Goal: Task Accomplishment & Management: Complete application form

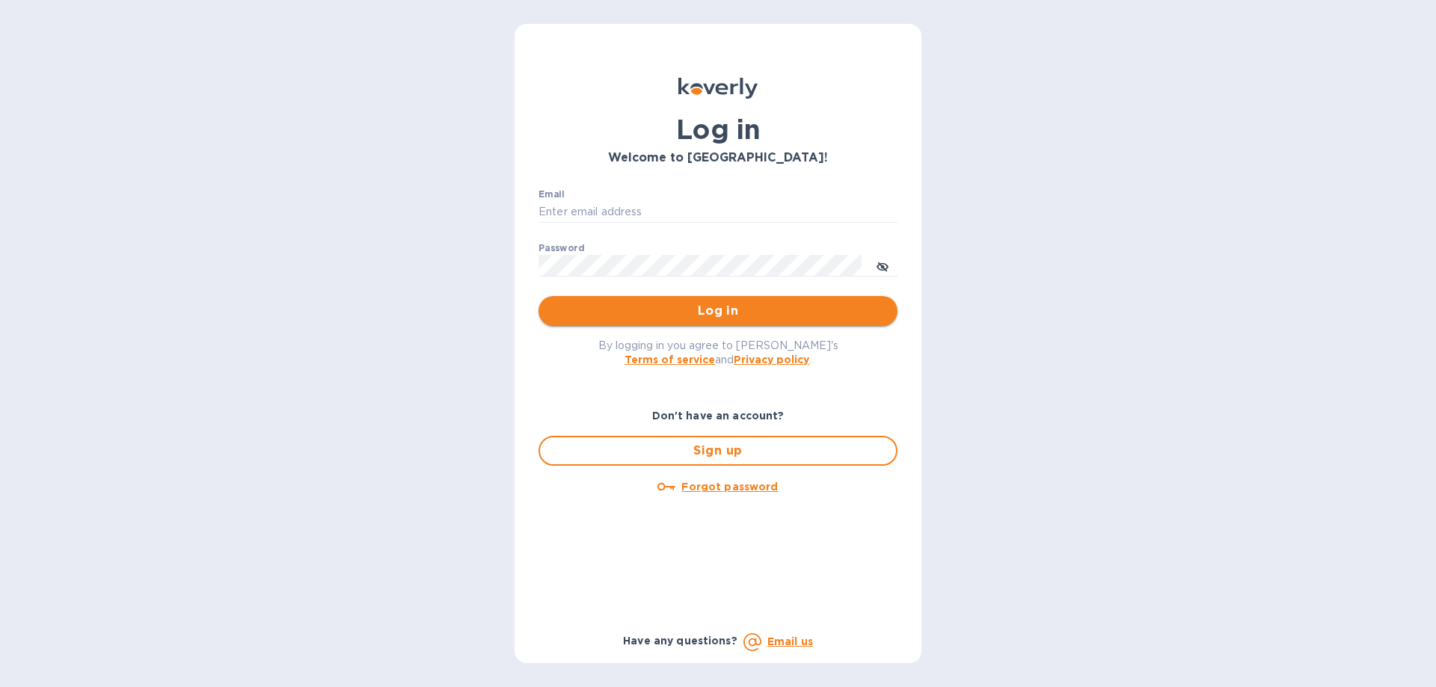
type input "[EMAIL_ADDRESS][DOMAIN_NAME]"
click at [702, 317] on span "Log in" at bounding box center [717, 311] width 335 height 18
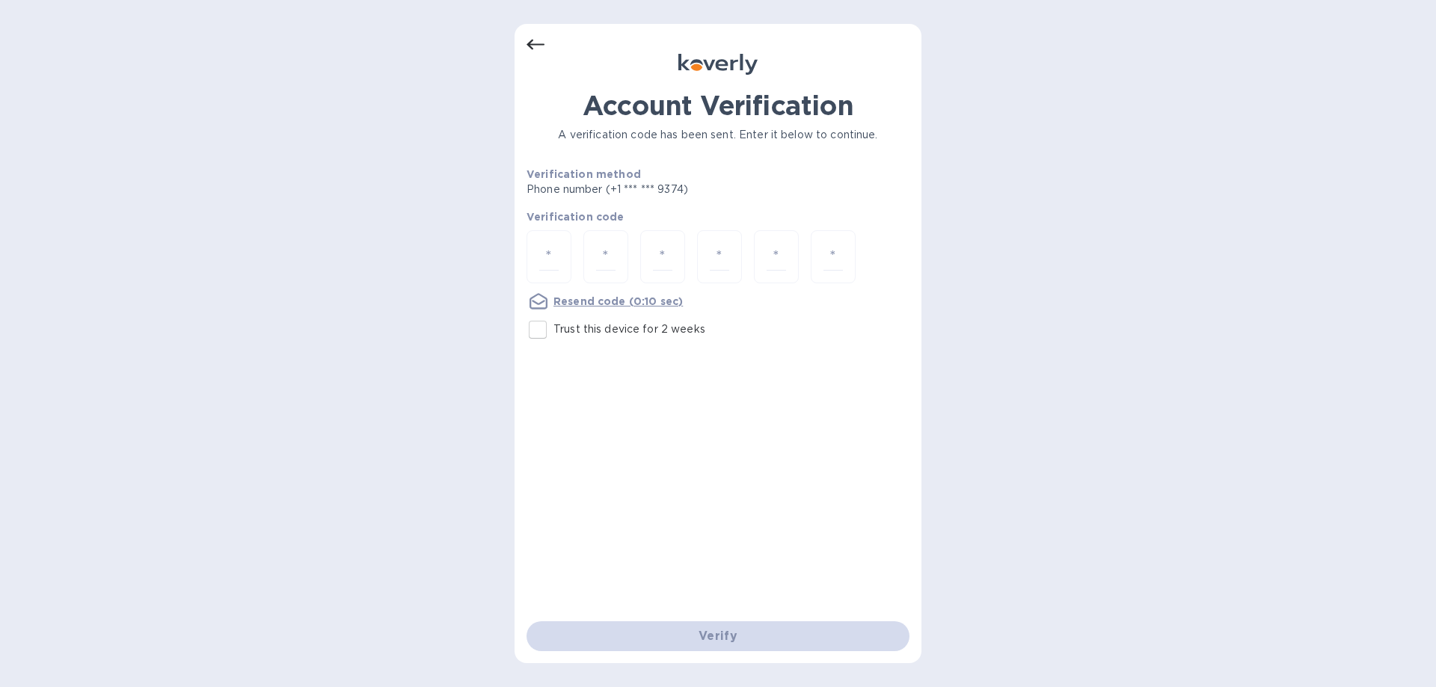
click at [534, 328] on input "Trust this device for 2 weeks" at bounding box center [537, 329] width 31 height 31
checkbox input "true"
click at [547, 271] on div at bounding box center [549, 256] width 45 height 53
type input "2"
type input "9"
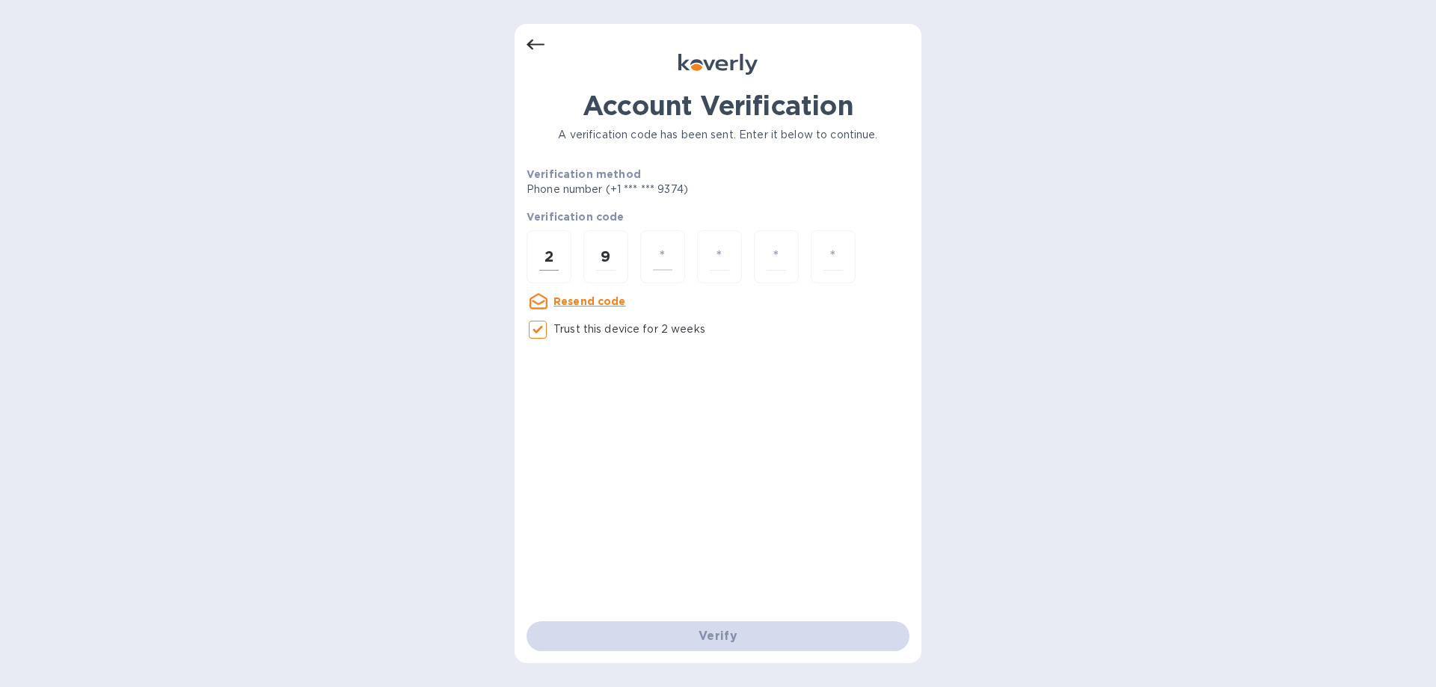
type input "2"
type input "3"
type input "2"
type input "8"
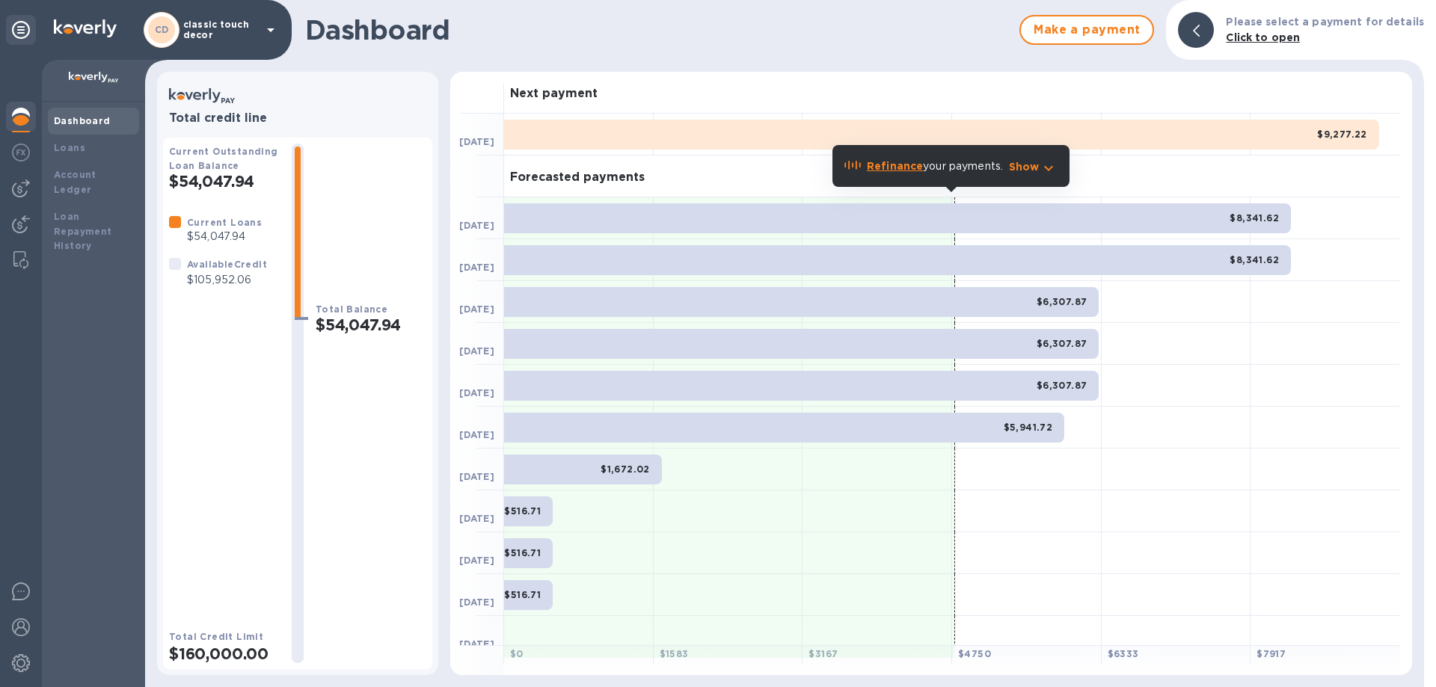
click at [245, 31] on p "classic touch decor" at bounding box center [220, 29] width 75 height 21
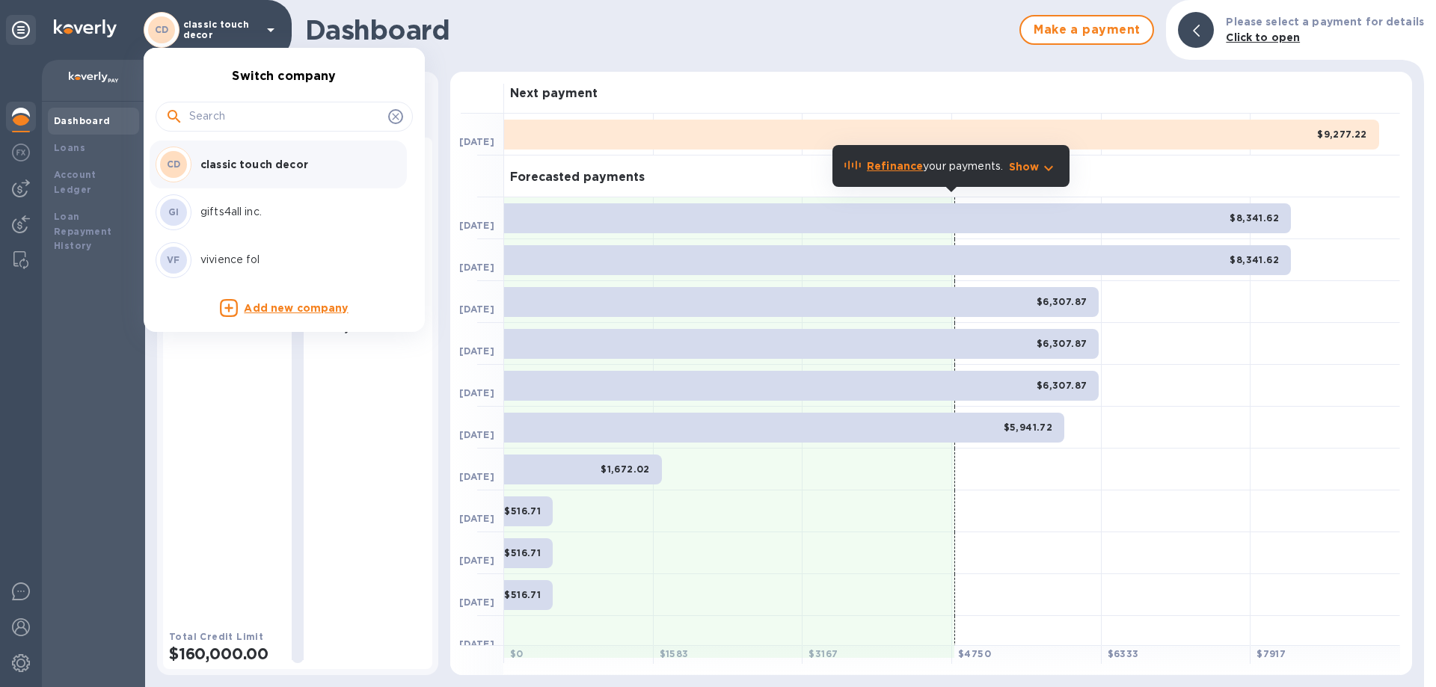
click at [256, 265] on p "vivience fol" at bounding box center [294, 260] width 188 height 16
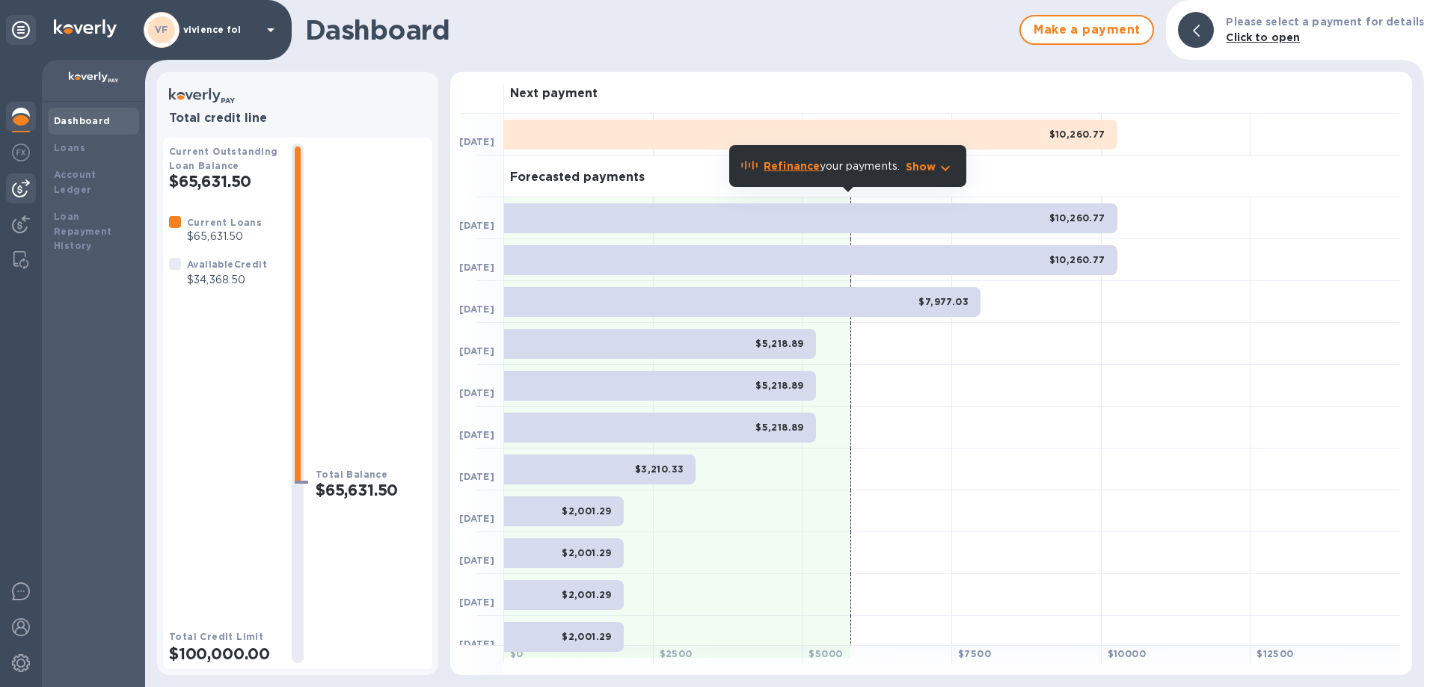
click at [16, 191] on img at bounding box center [21, 189] width 18 height 18
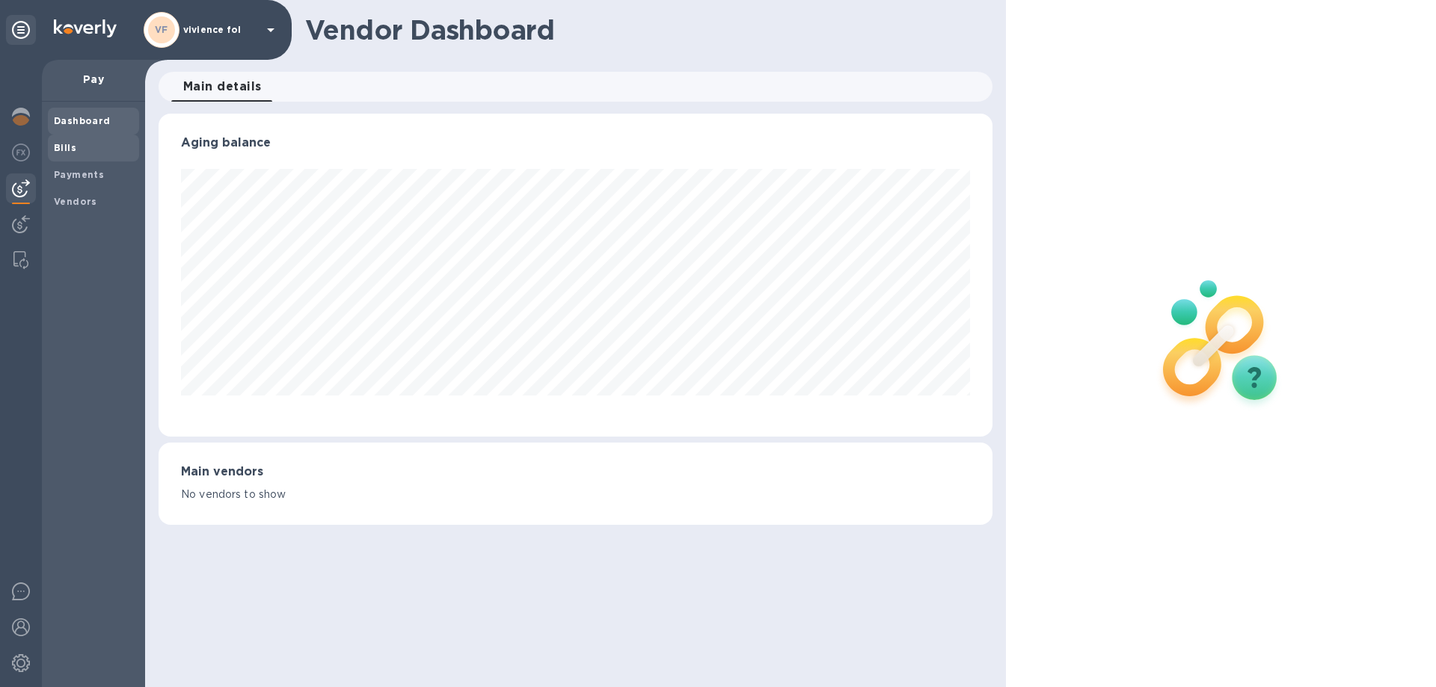
scroll to position [323, 833]
click at [85, 147] on span "Bills" at bounding box center [93, 148] width 79 height 15
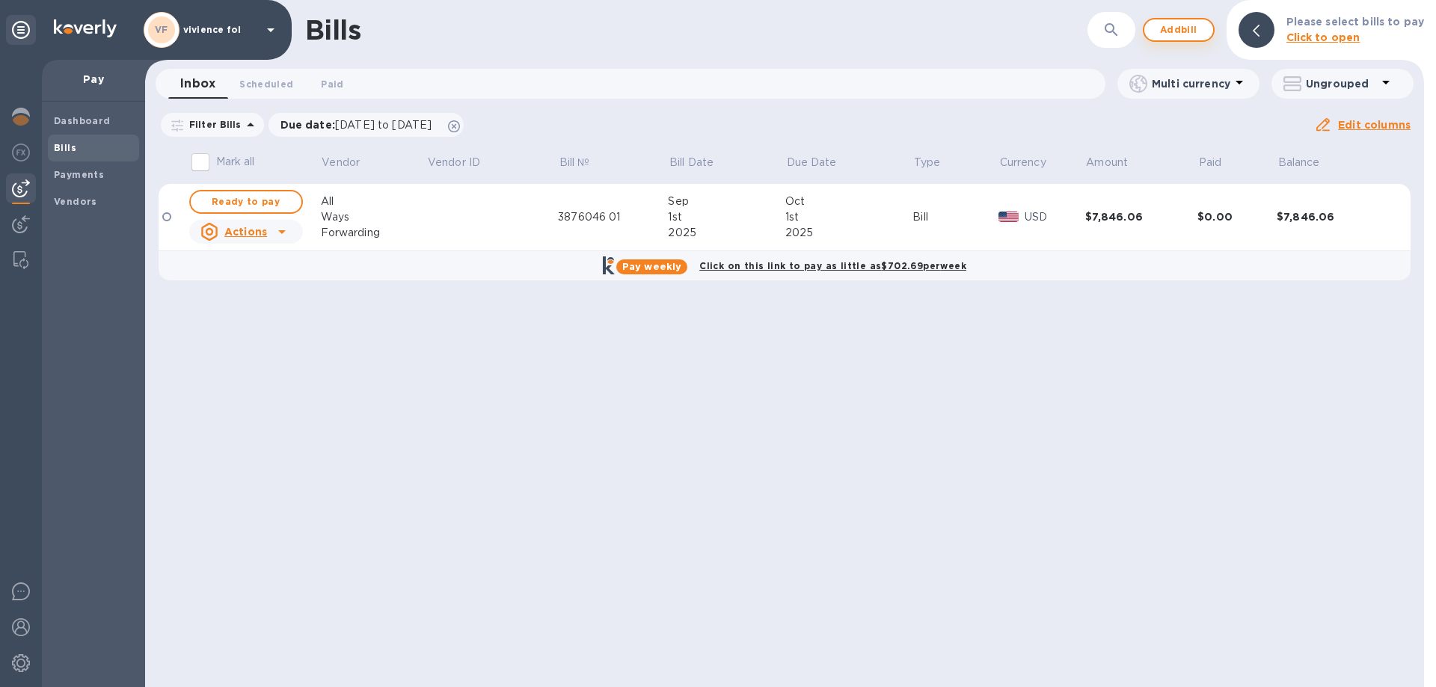
click at [1198, 31] on span "Add bill" at bounding box center [1178, 30] width 45 height 18
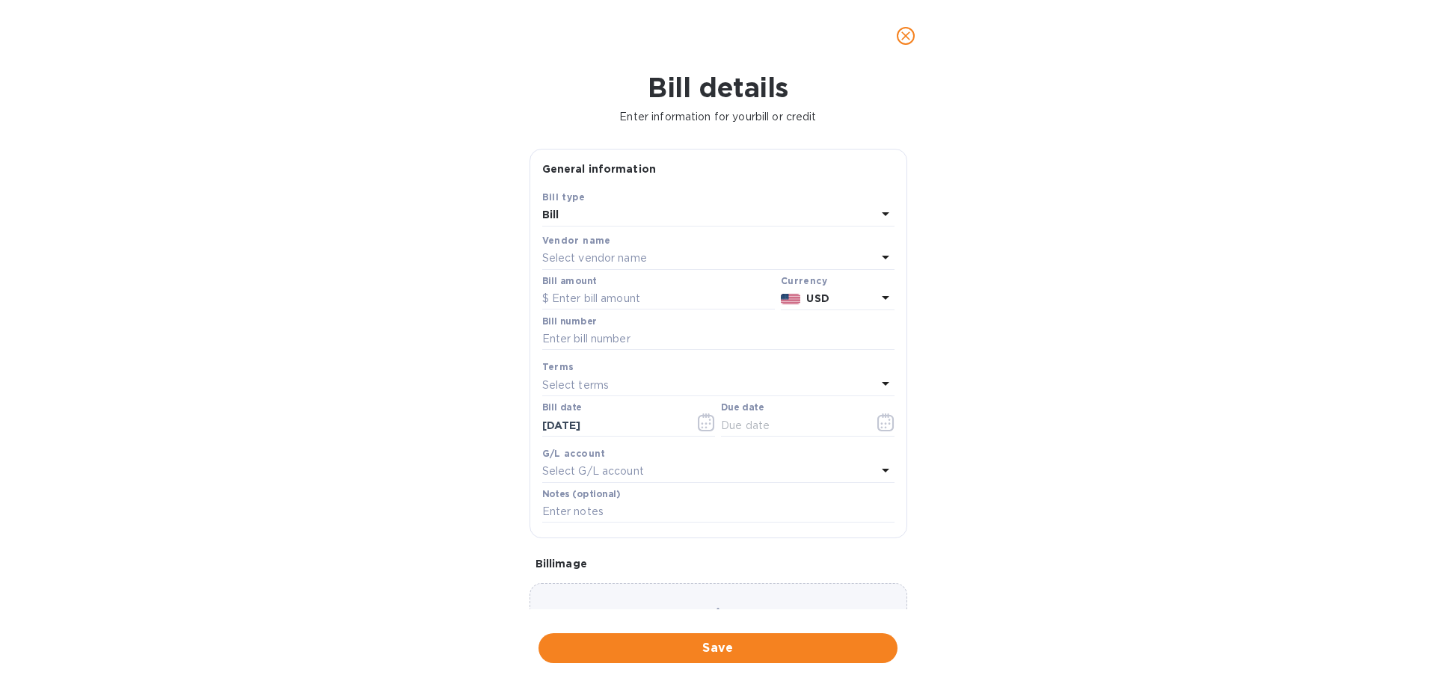
click at [633, 256] on p "Select vendor name" at bounding box center [594, 259] width 105 height 16
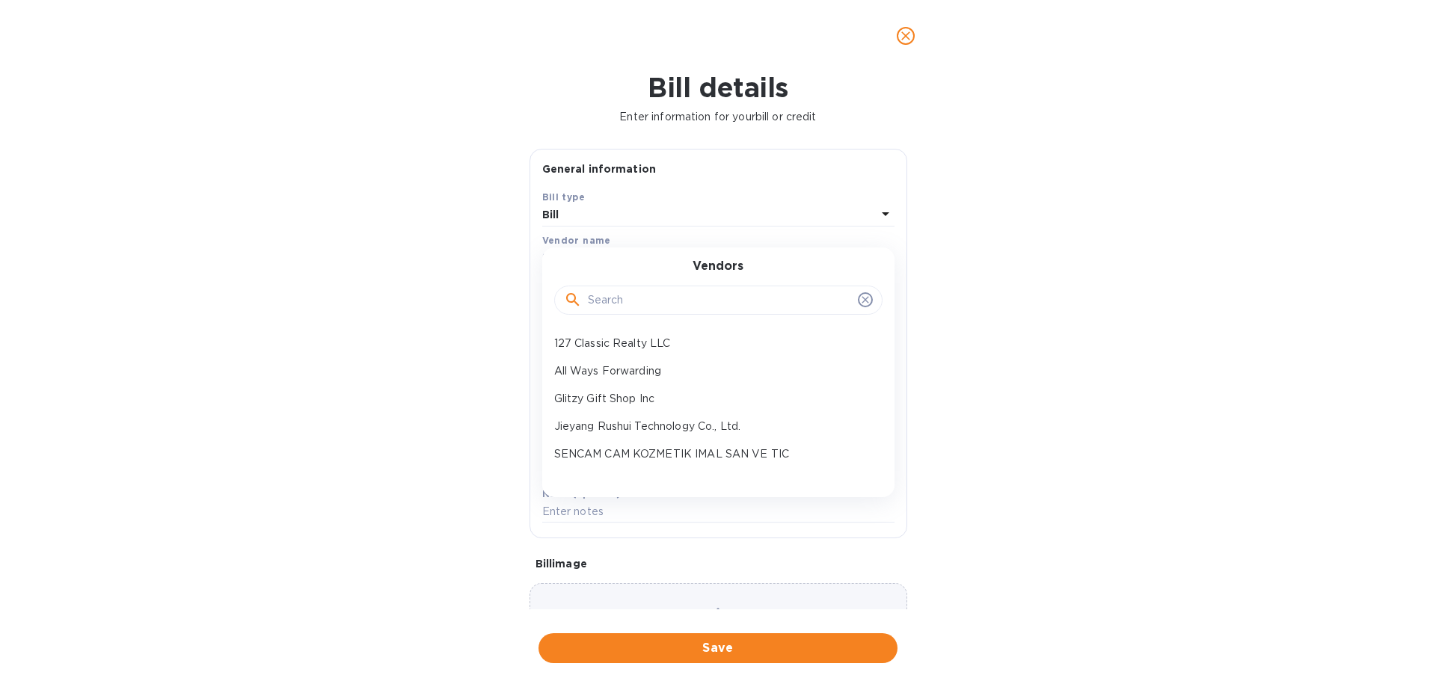
click at [634, 345] on p "127 Classic Realty LLC" at bounding box center [712, 344] width 316 height 16
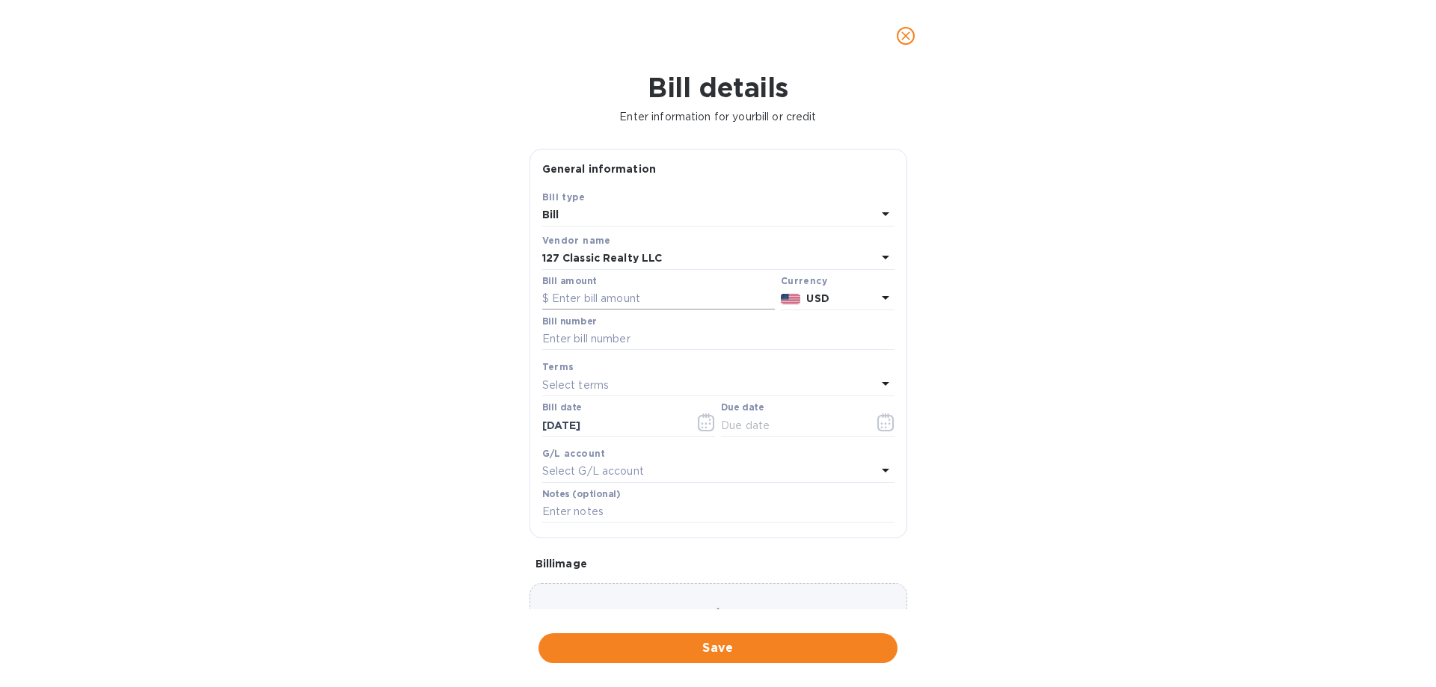
click at [581, 298] on input "text" at bounding box center [658, 299] width 233 height 22
type input "331.32"
click at [589, 333] on input "text" at bounding box center [718, 339] width 352 height 22
type input "224"
click at [595, 379] on p "Select terms" at bounding box center [575, 386] width 67 height 16
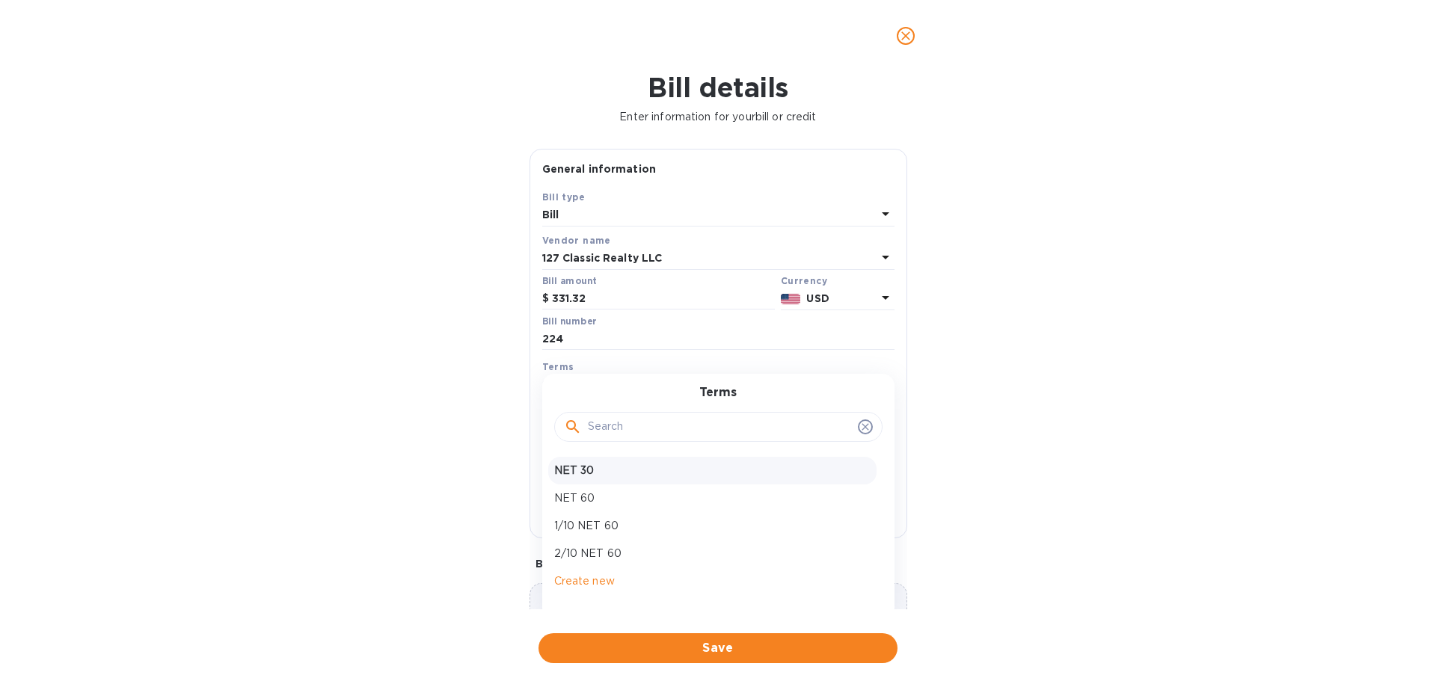
click at [604, 476] on p "NET 30" at bounding box center [712, 471] width 316 height 16
type input "10/08/2025"
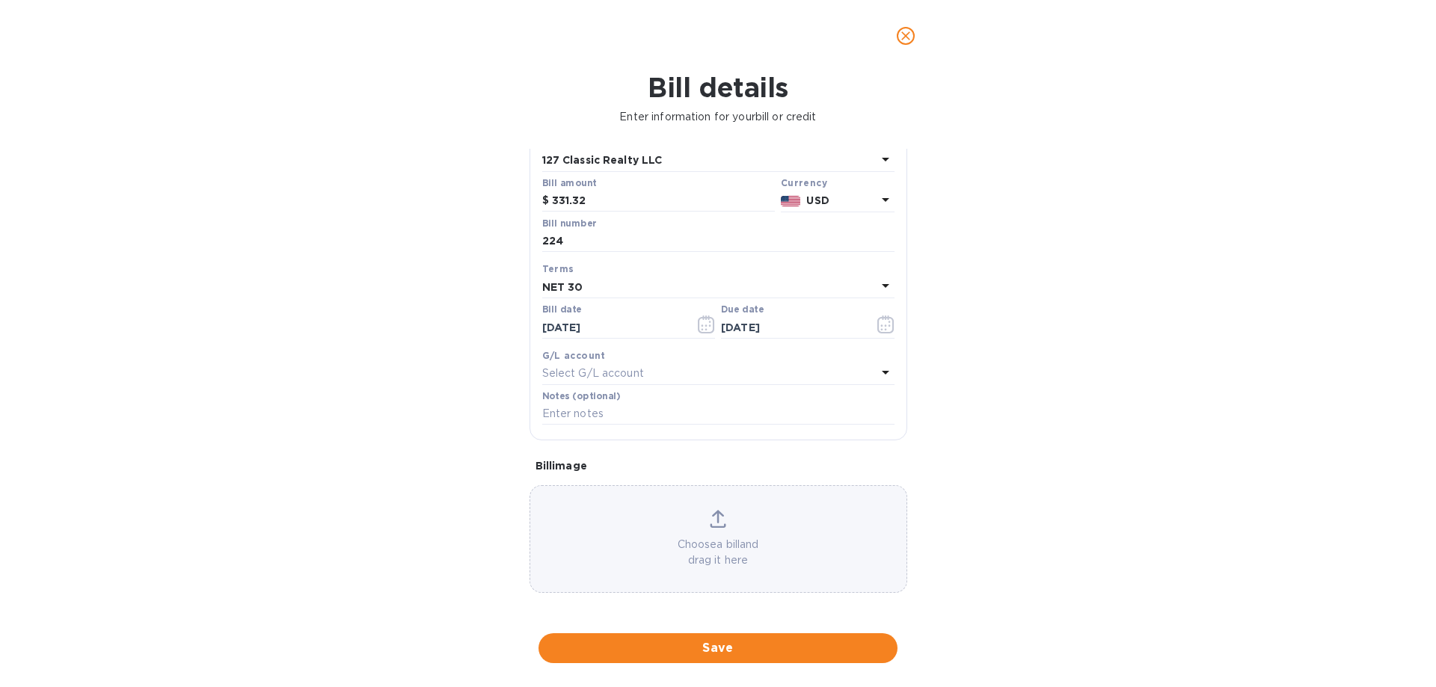
scroll to position [99, 0]
click at [720, 648] on span "Save" at bounding box center [717, 648] width 335 height 18
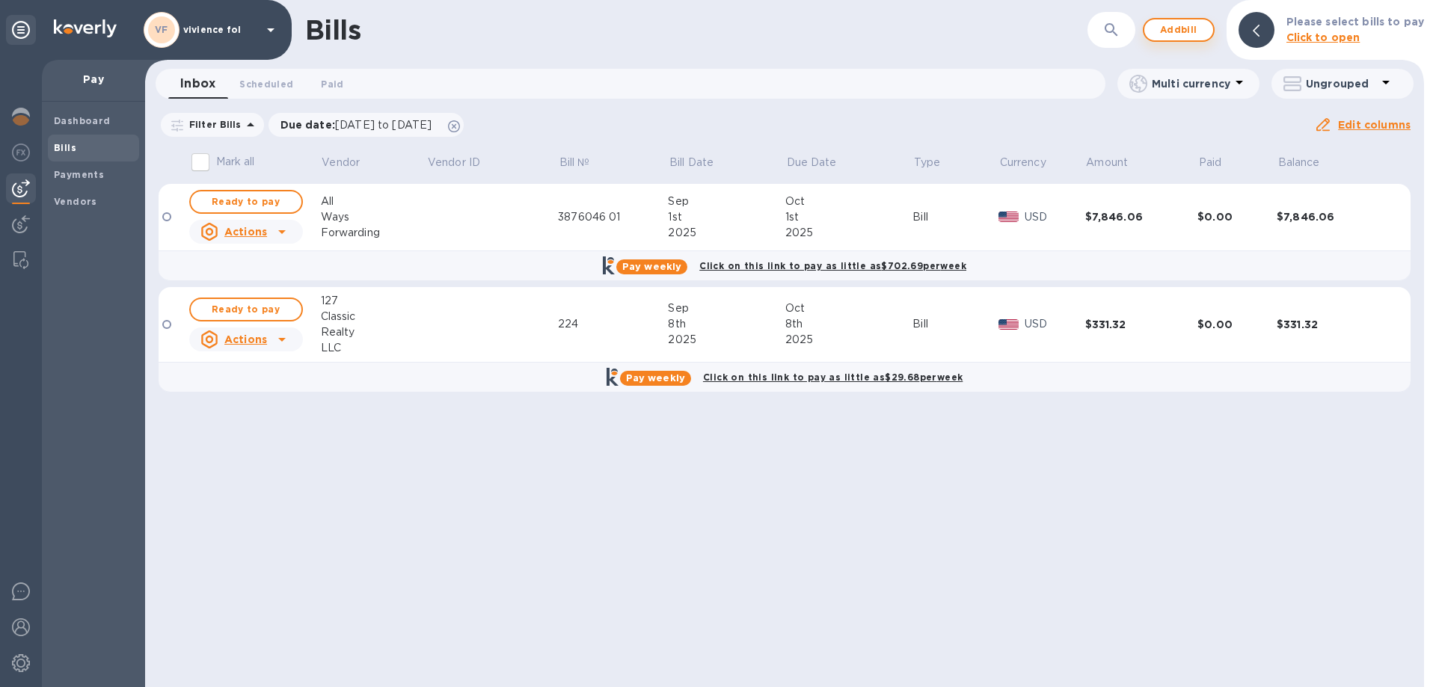
click at [1182, 31] on span "Add bill" at bounding box center [1178, 30] width 45 height 18
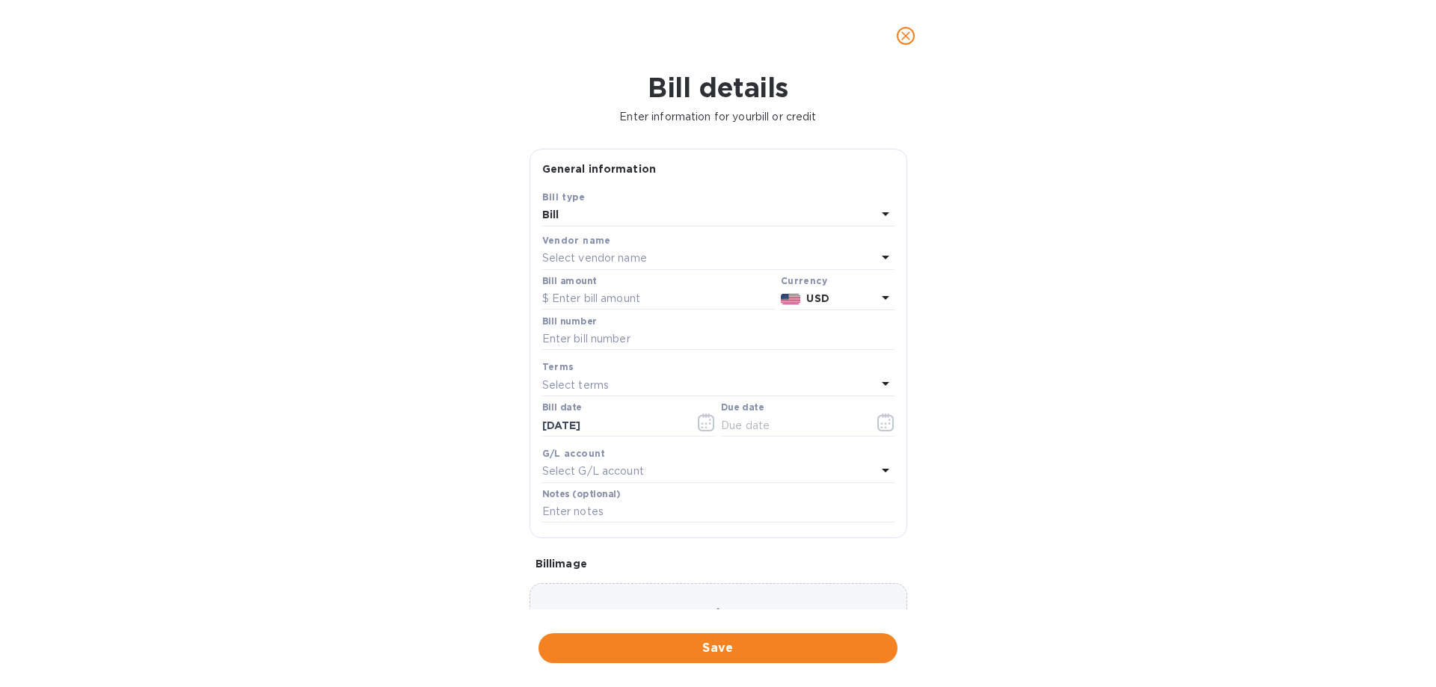
click at [610, 258] on p "Select vendor name" at bounding box center [594, 259] width 105 height 16
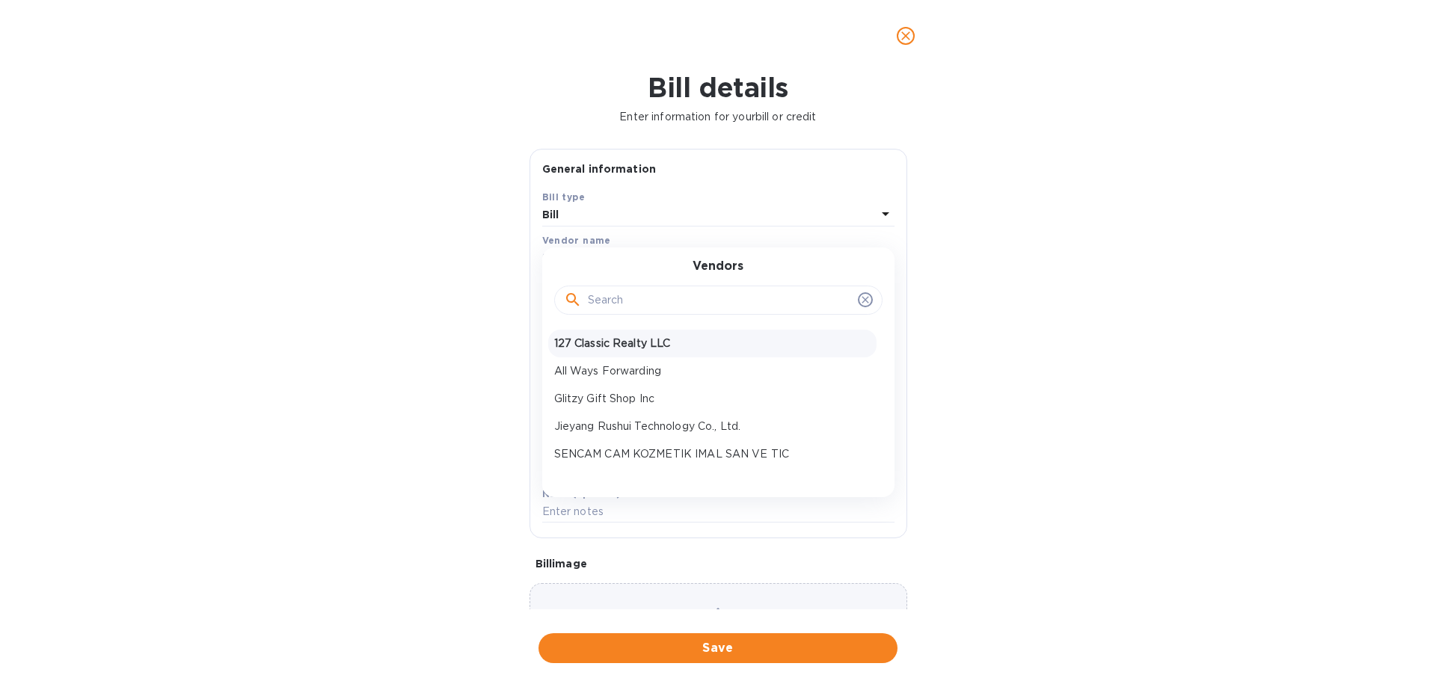
click at [595, 340] on p "127 Classic Realty LLC" at bounding box center [712, 344] width 316 height 16
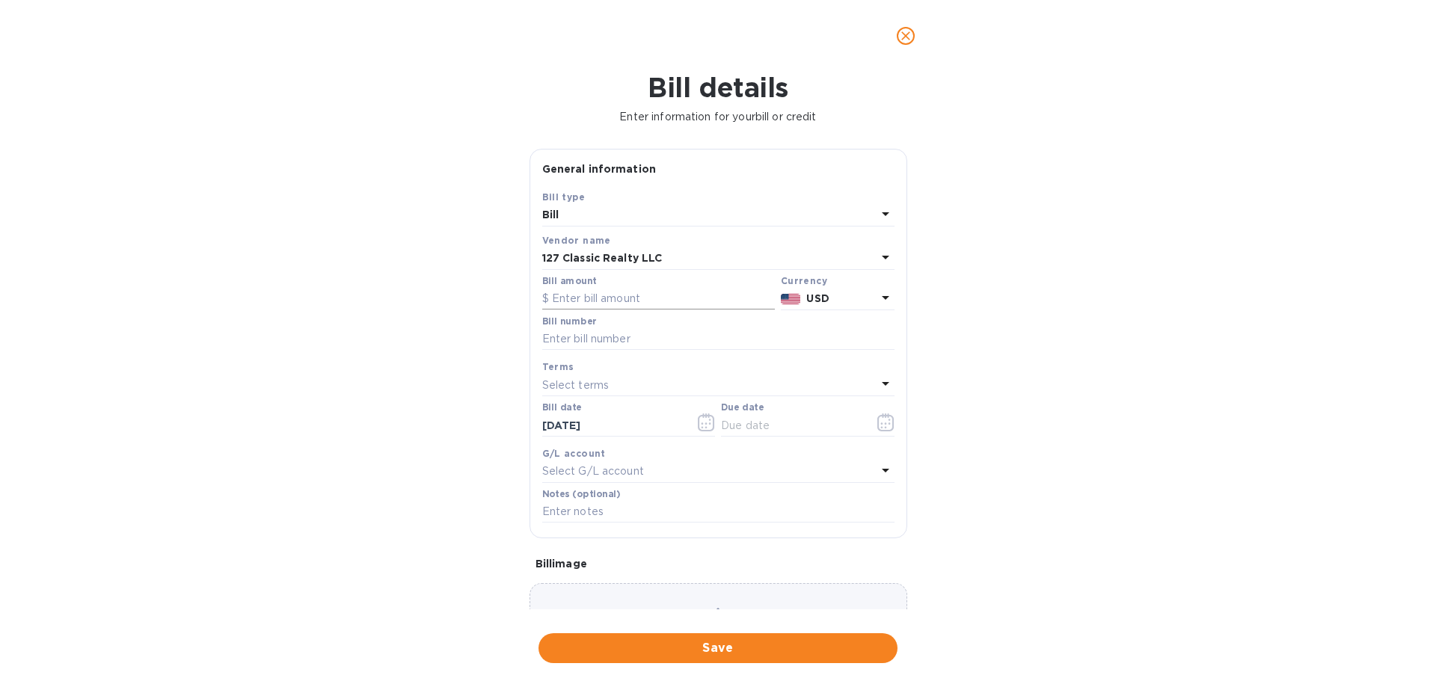
click at [607, 301] on input "text" at bounding box center [658, 299] width 233 height 22
type input "14,157"
click at [608, 341] on input "text" at bounding box center [718, 339] width 352 height 22
type input "230"
click at [592, 390] on p "Select terms" at bounding box center [575, 386] width 67 height 16
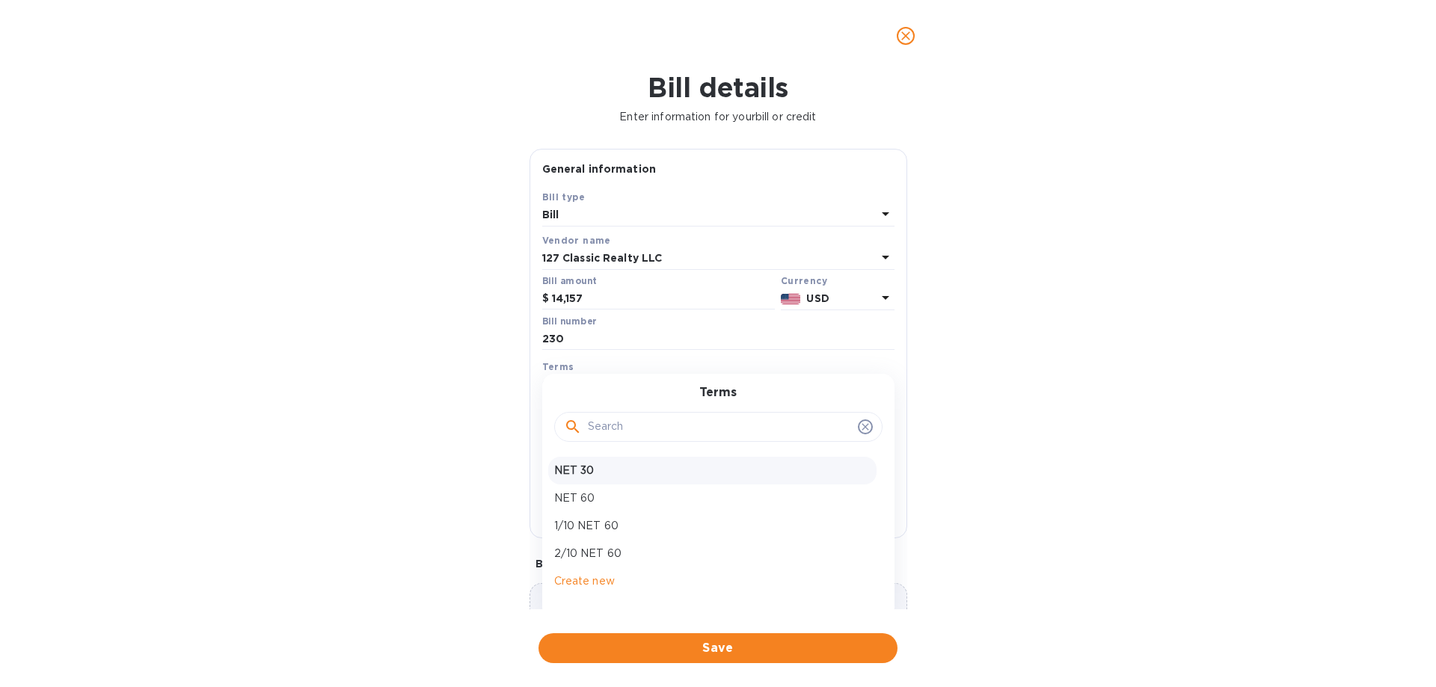
click at [604, 472] on p "NET 30" at bounding box center [712, 471] width 316 height 16
type input "10/08/2025"
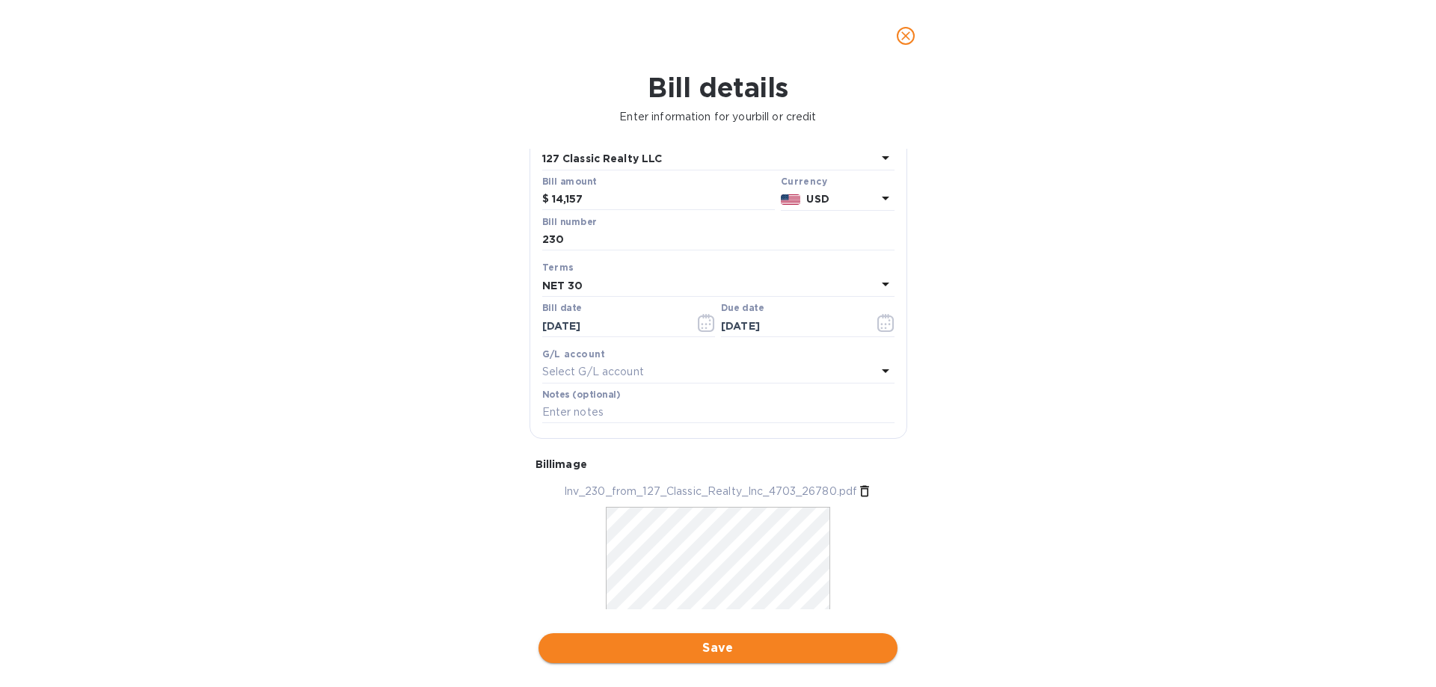
click at [717, 654] on span "Save" at bounding box center [717, 648] width 335 height 18
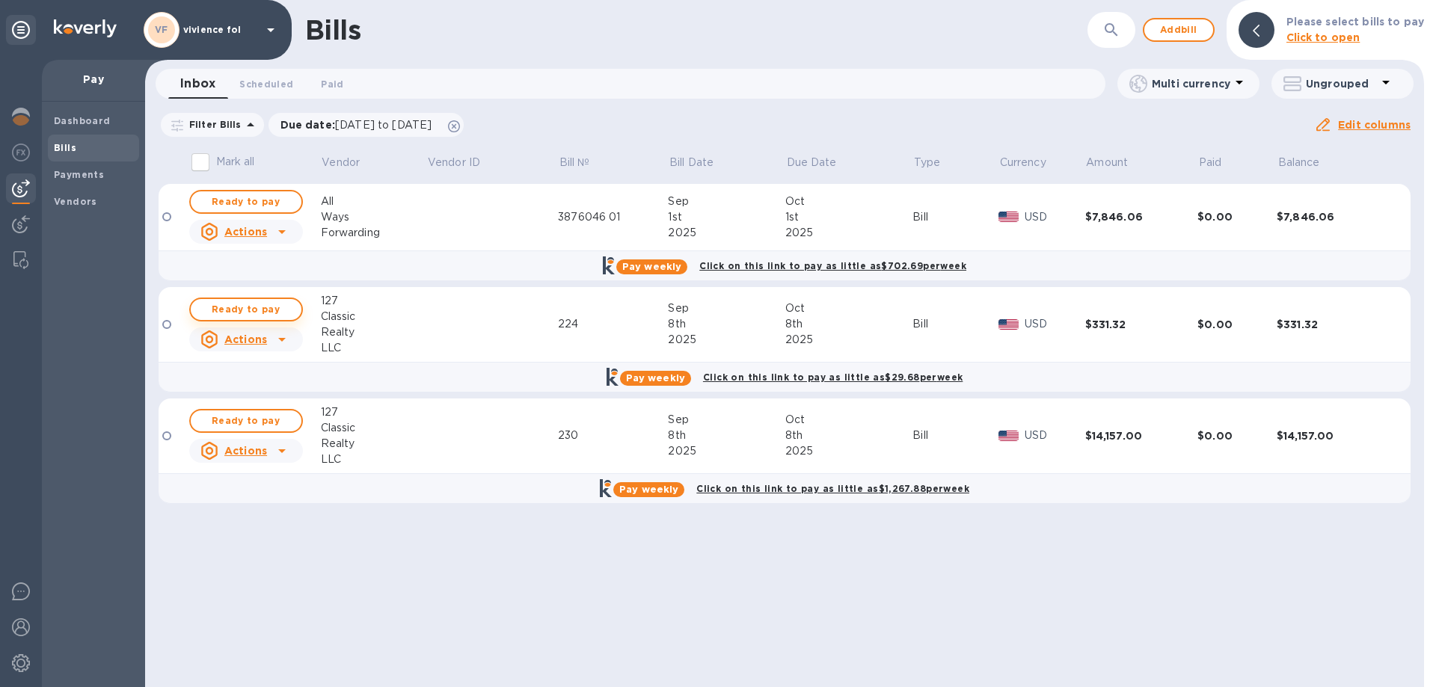
click at [238, 309] on span "Ready to pay" at bounding box center [246, 310] width 87 height 18
click at [268, 423] on span "Ready to pay" at bounding box center [246, 421] width 87 height 18
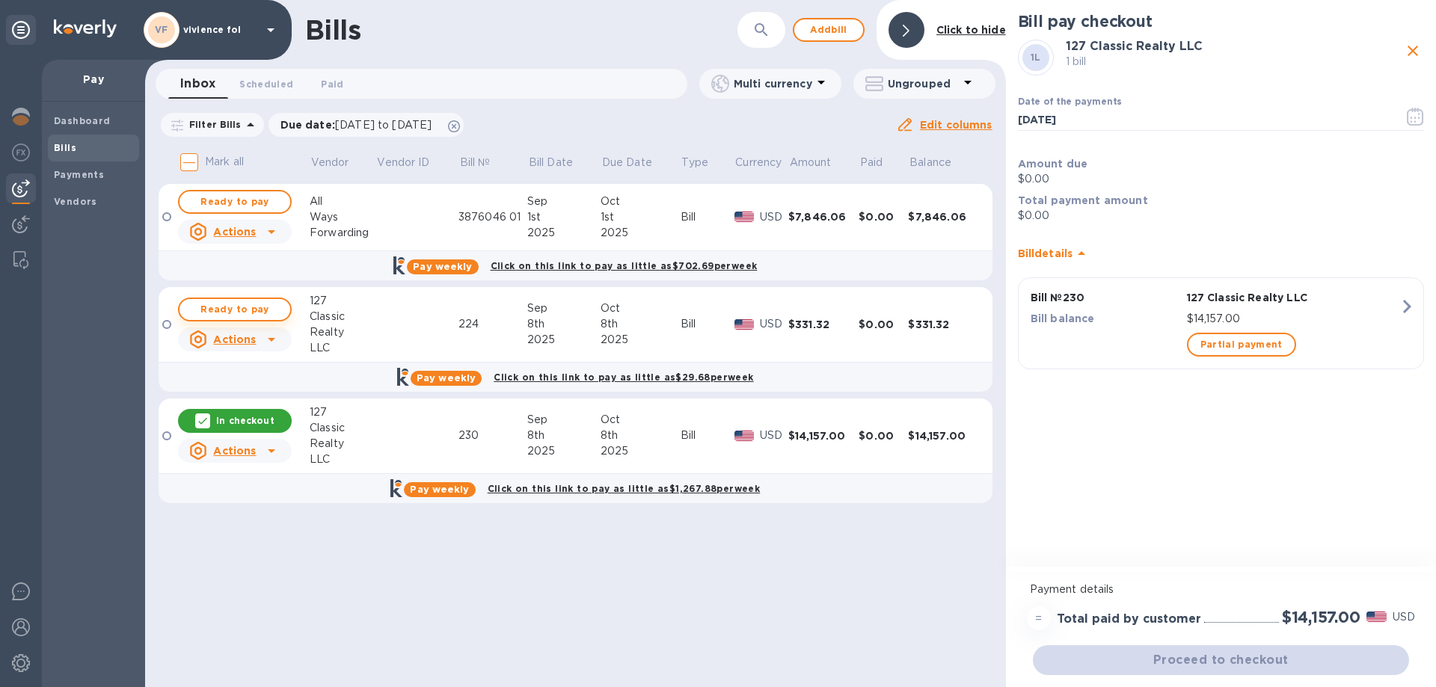
click at [253, 310] on span "Ready to pay" at bounding box center [234, 310] width 87 height 18
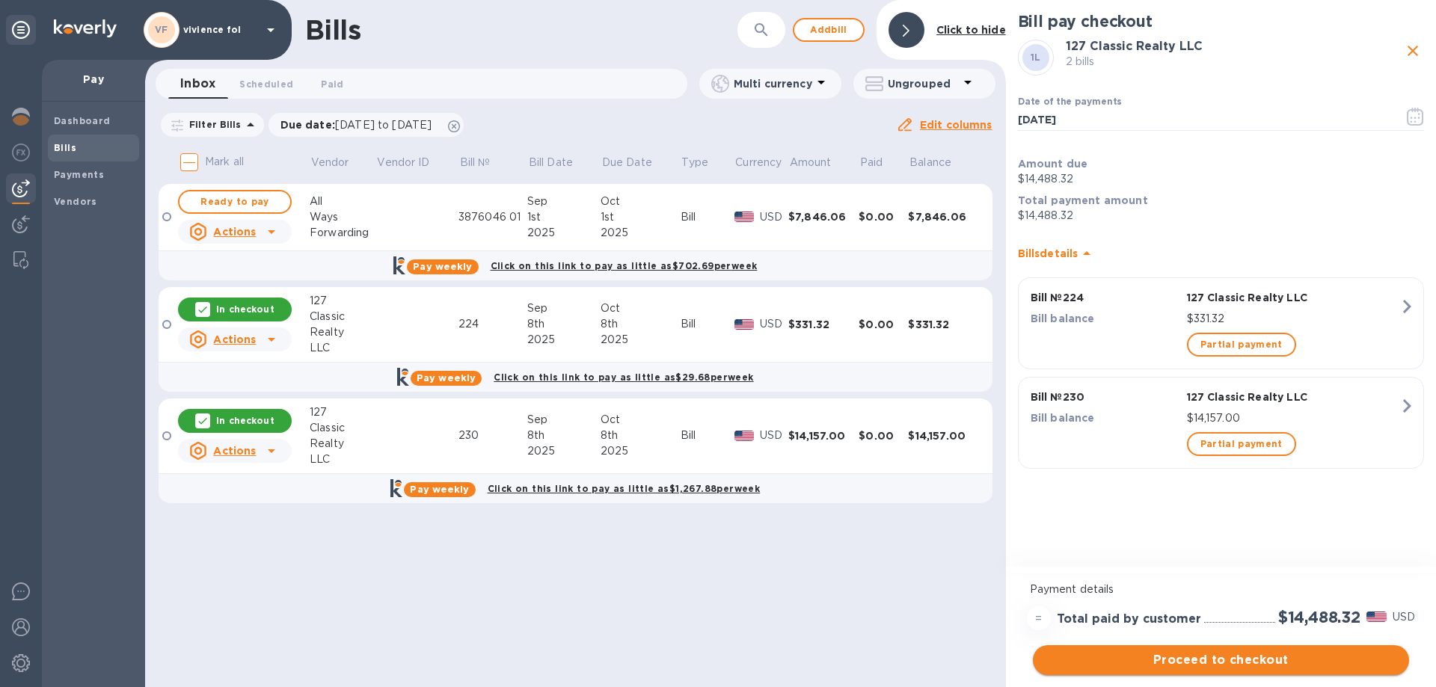
click at [1299, 657] on span "Proceed to checkout" at bounding box center [1221, 660] width 352 height 18
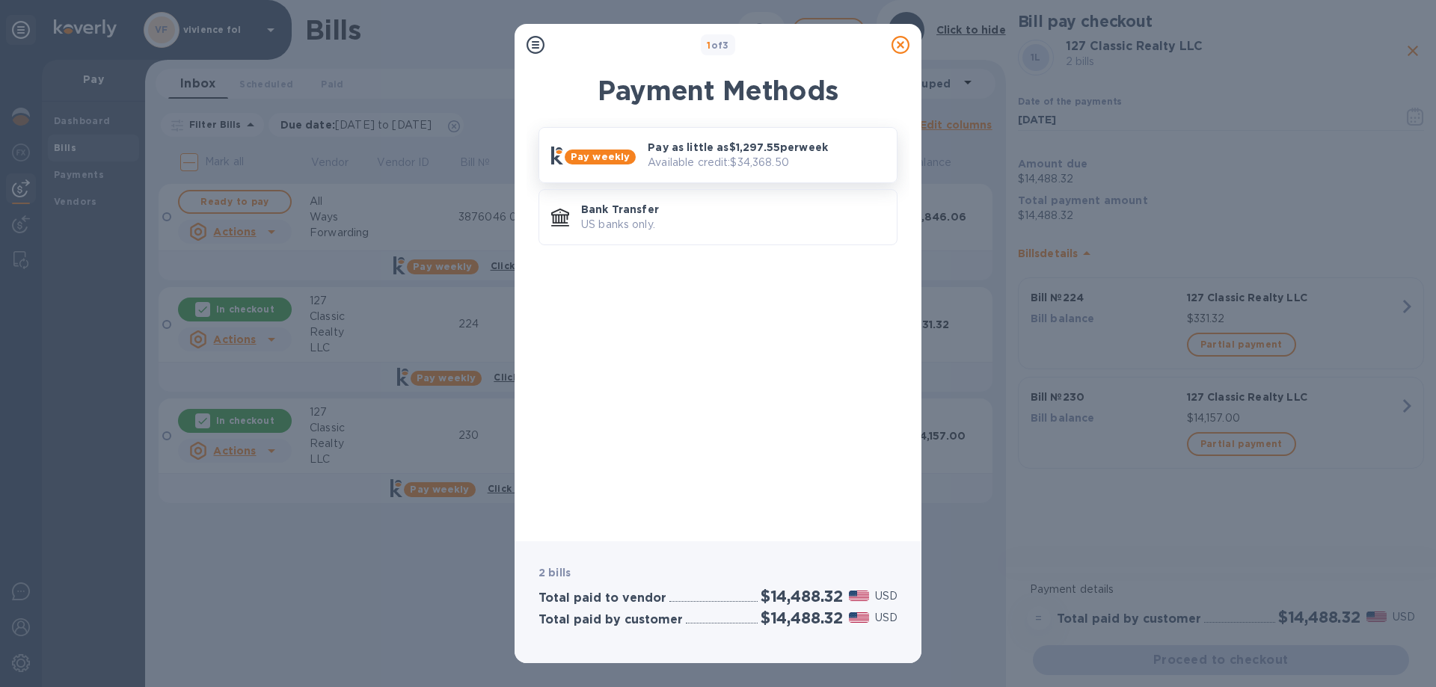
click at [783, 162] on p "Available credit: $34,368.50" at bounding box center [766, 163] width 237 height 16
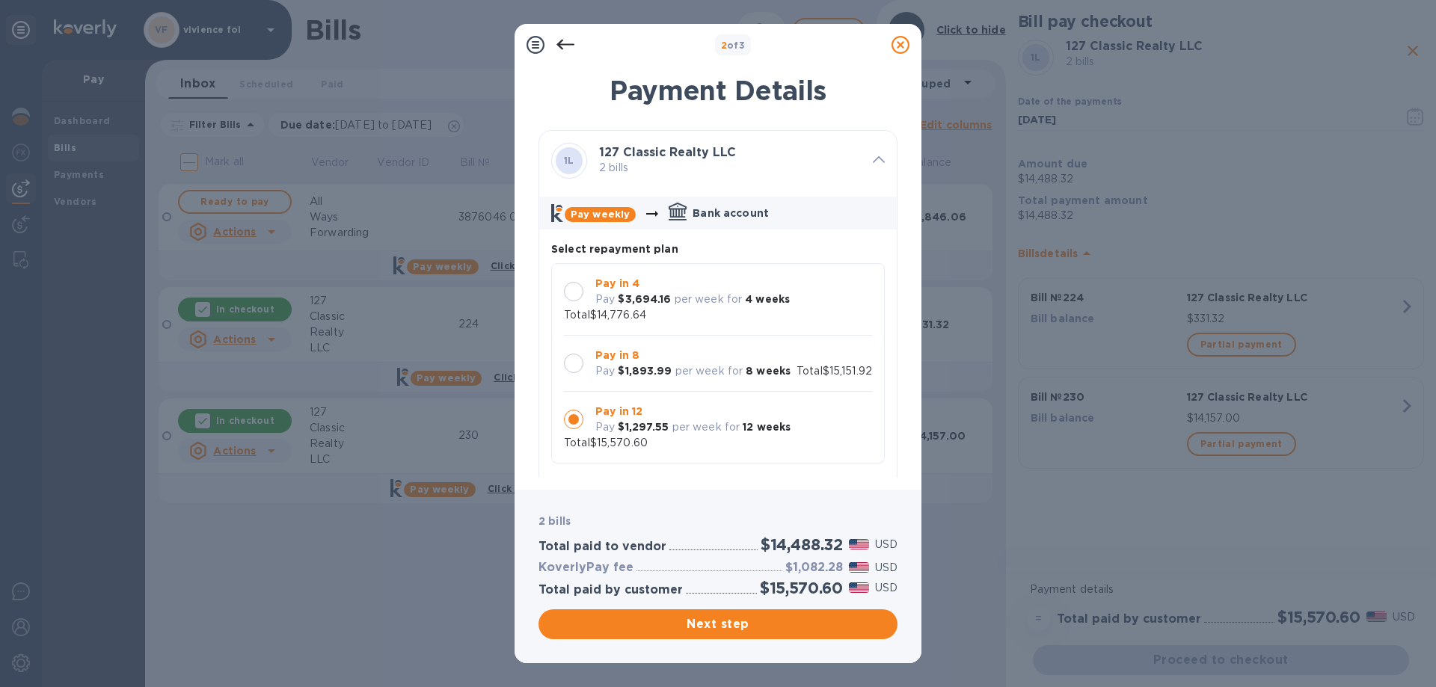
click at [903, 43] on icon at bounding box center [901, 45] width 18 height 18
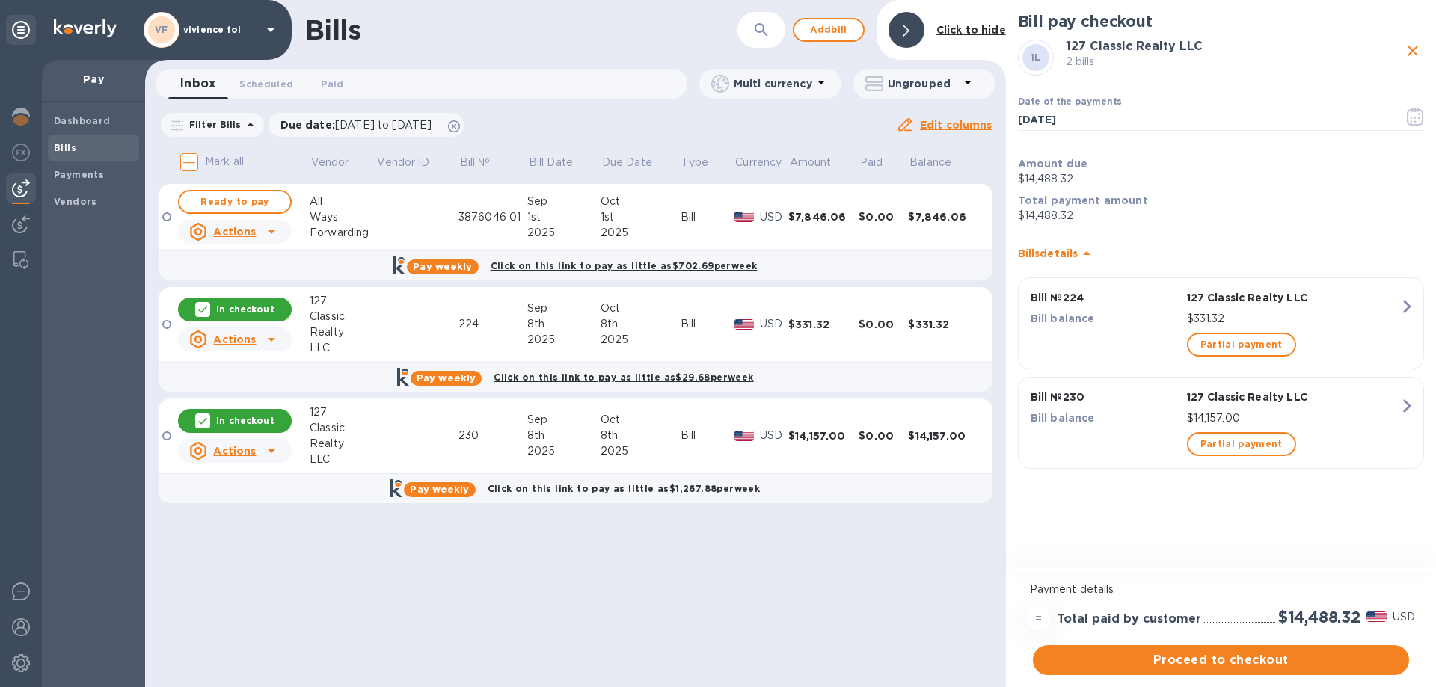
click at [249, 346] on p "Actions" at bounding box center [234, 339] width 43 height 15
click at [269, 314] on div at bounding box center [718, 343] width 1436 height 687
click at [218, 311] on p "In checkout" at bounding box center [245, 309] width 58 height 13
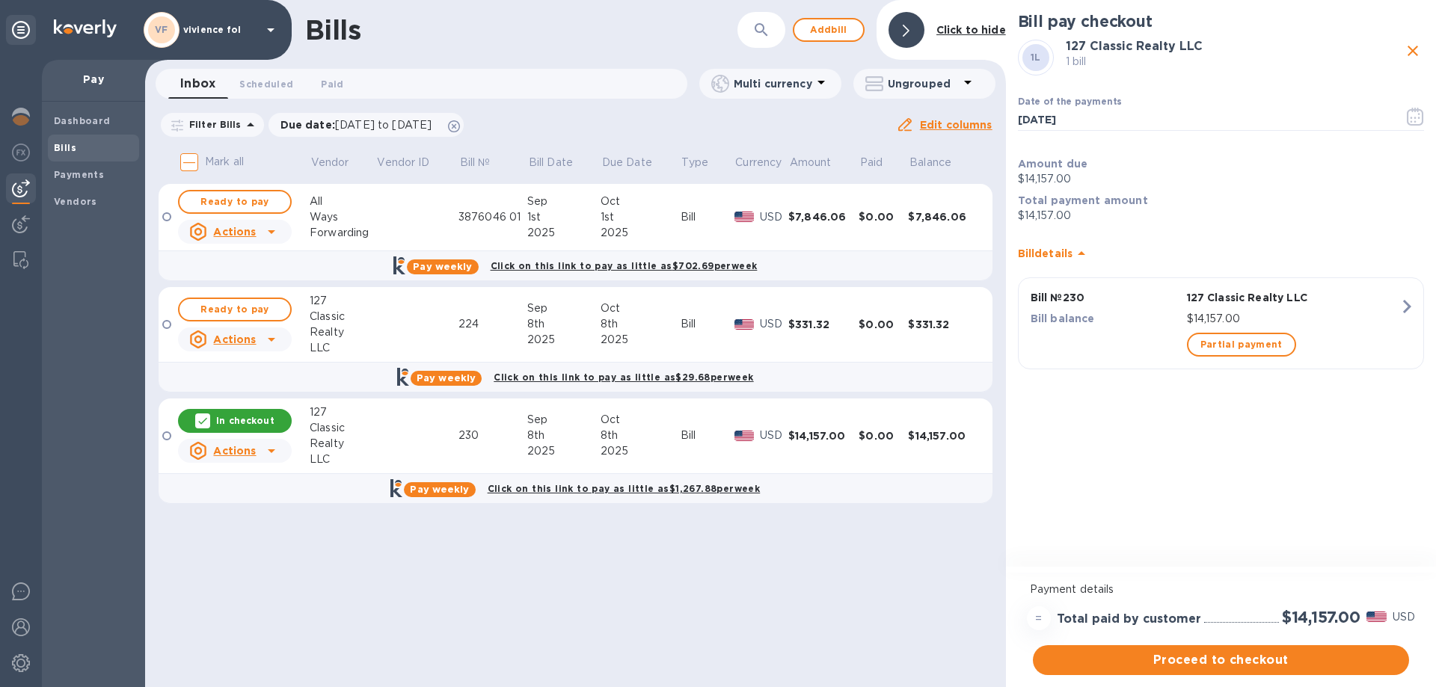
click at [672, 322] on div "8th" at bounding box center [641, 324] width 80 height 16
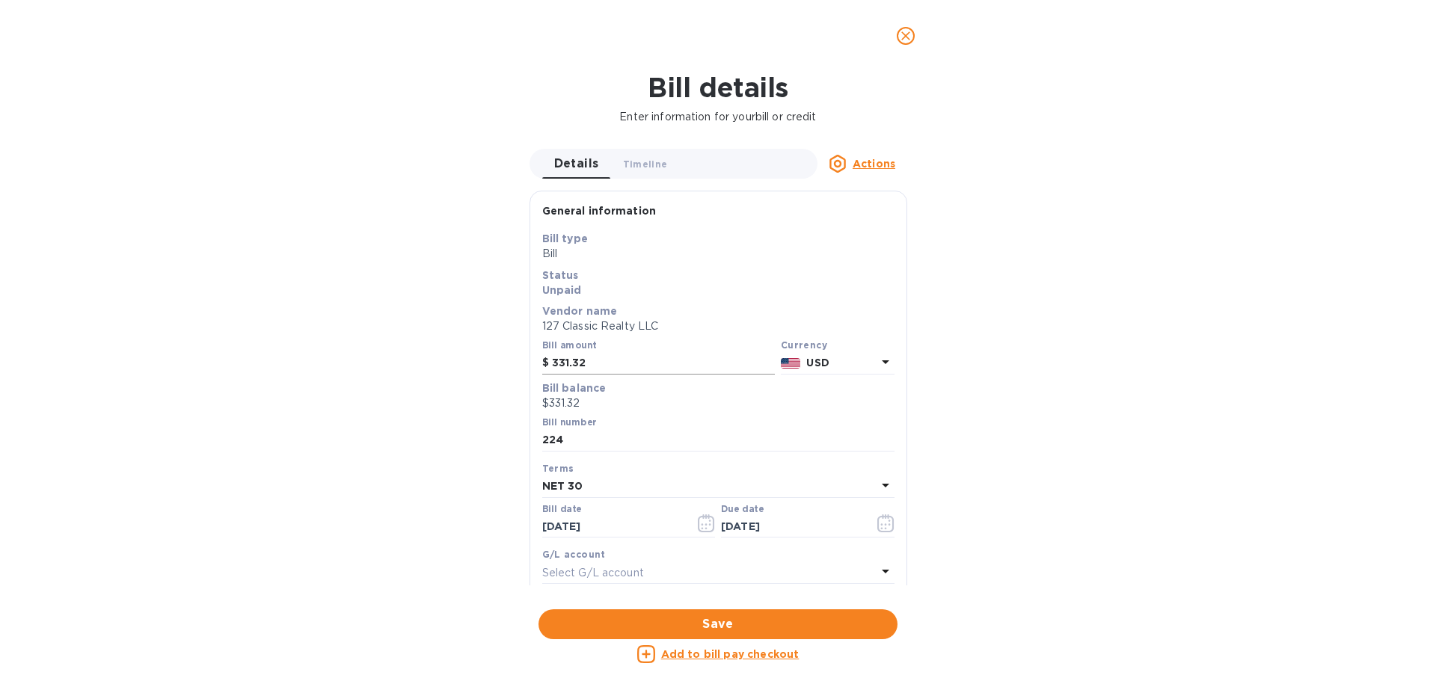
click at [550, 365] on div "$" at bounding box center [547, 363] width 10 height 22
click at [555, 362] on input "331.32" at bounding box center [663, 363] width 223 height 22
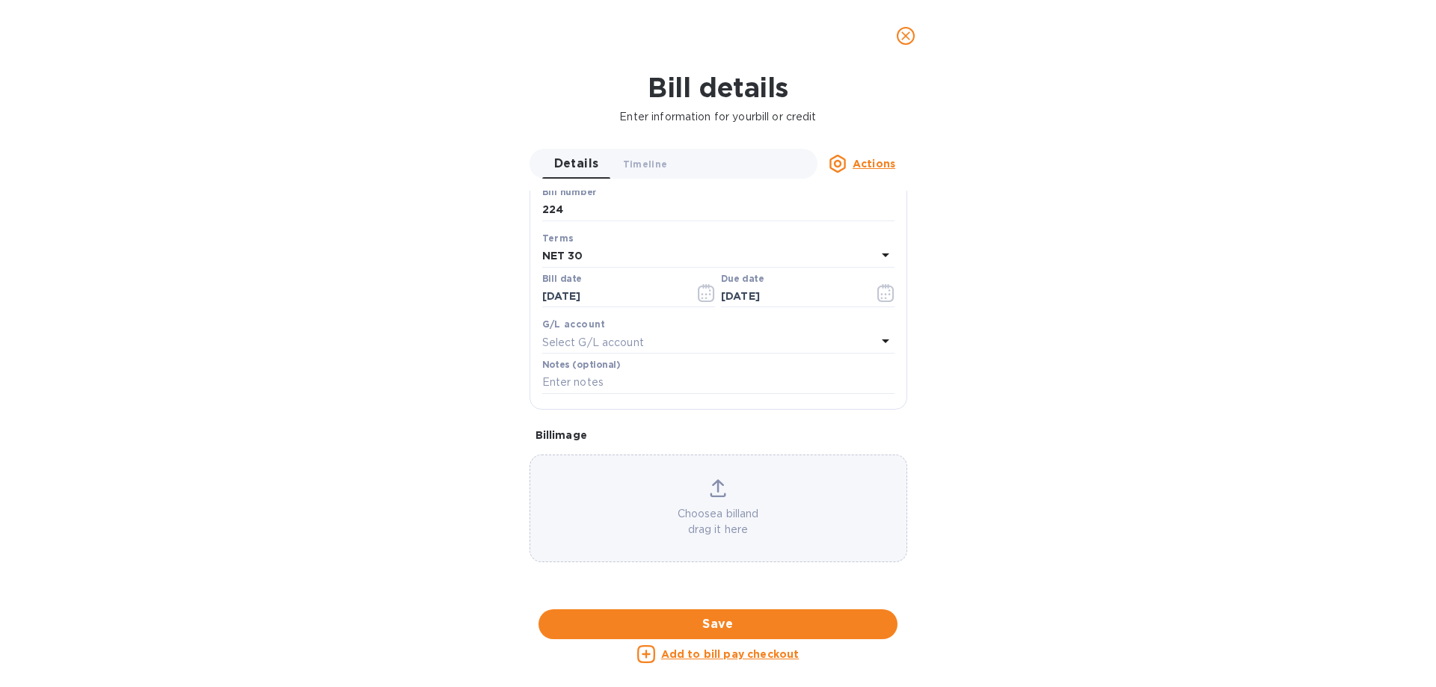
scroll to position [239, 0]
type input "15,331.32"
click at [730, 506] on p "Choose a bill and drag it here" at bounding box center [718, 521] width 376 height 31
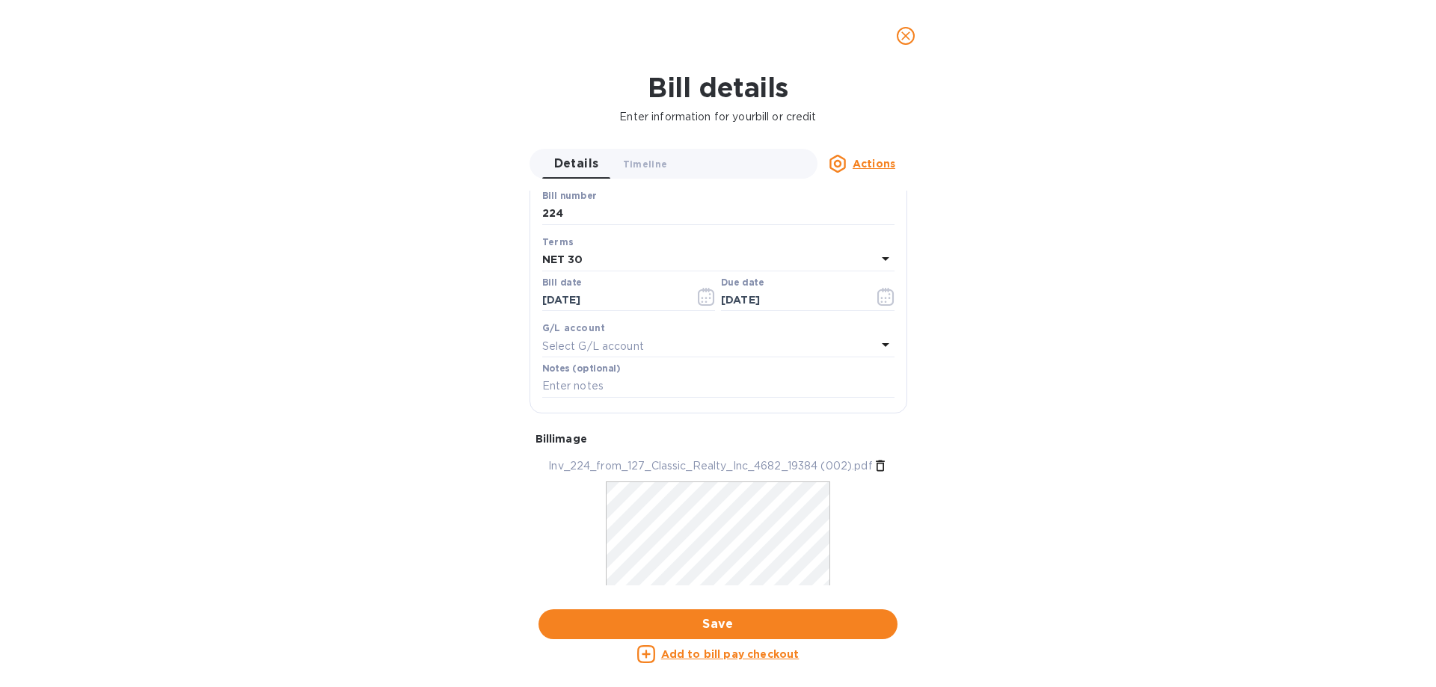
scroll to position [210, 0]
click at [718, 627] on span "Save" at bounding box center [717, 625] width 335 height 18
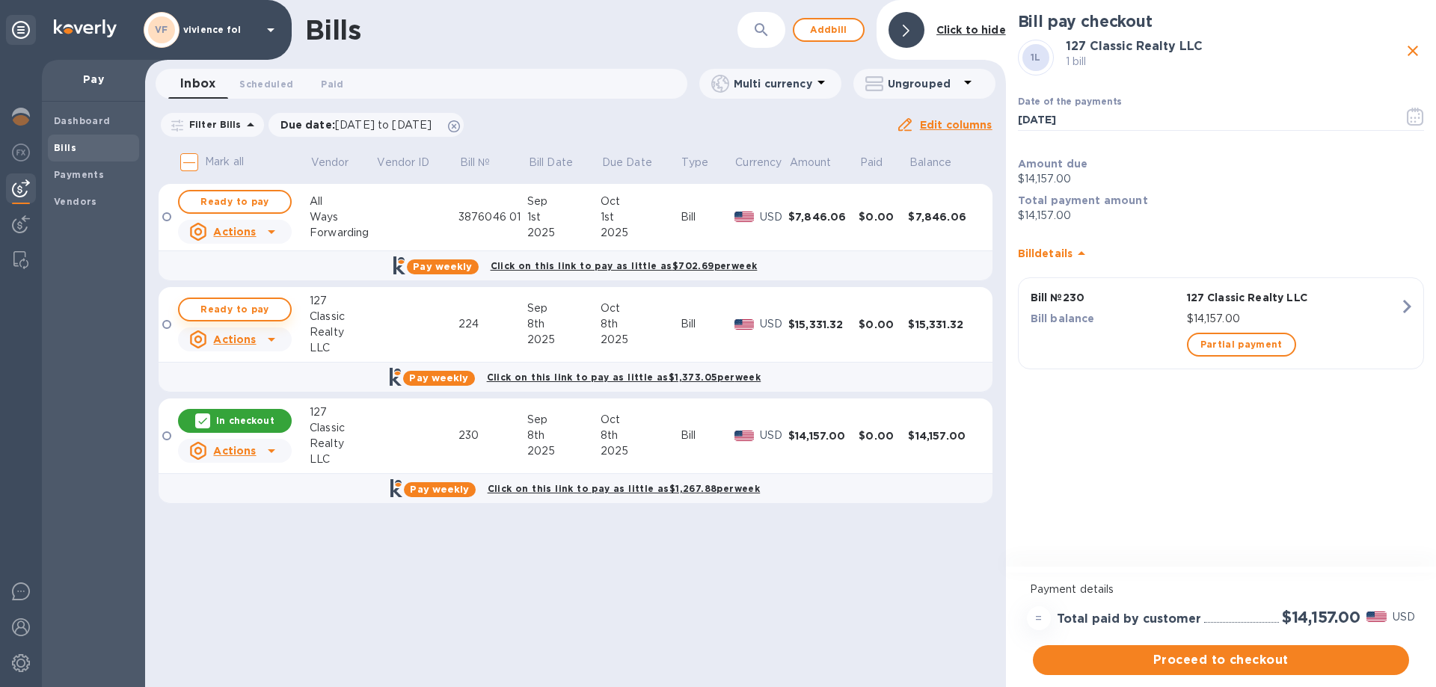
click at [257, 316] on span "Ready to pay" at bounding box center [234, 310] width 87 height 18
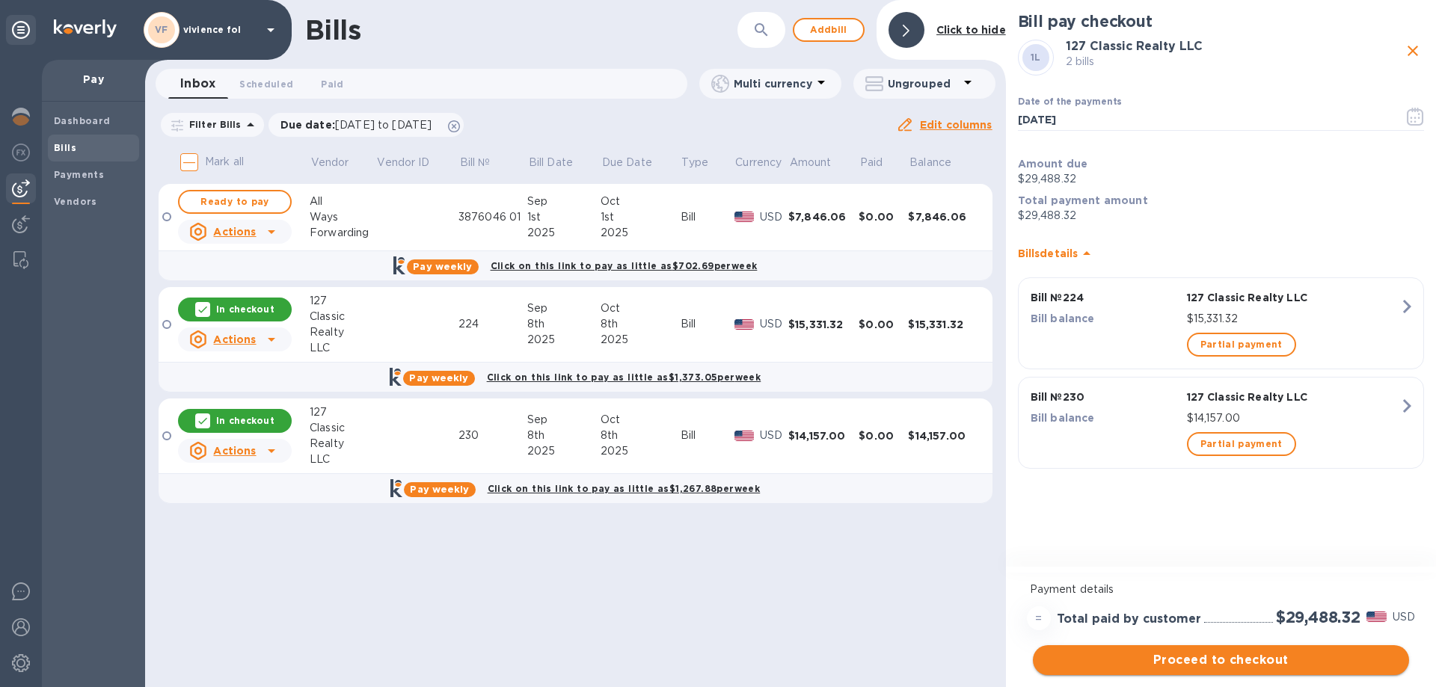
click at [1177, 668] on span "Proceed to checkout" at bounding box center [1221, 660] width 352 height 18
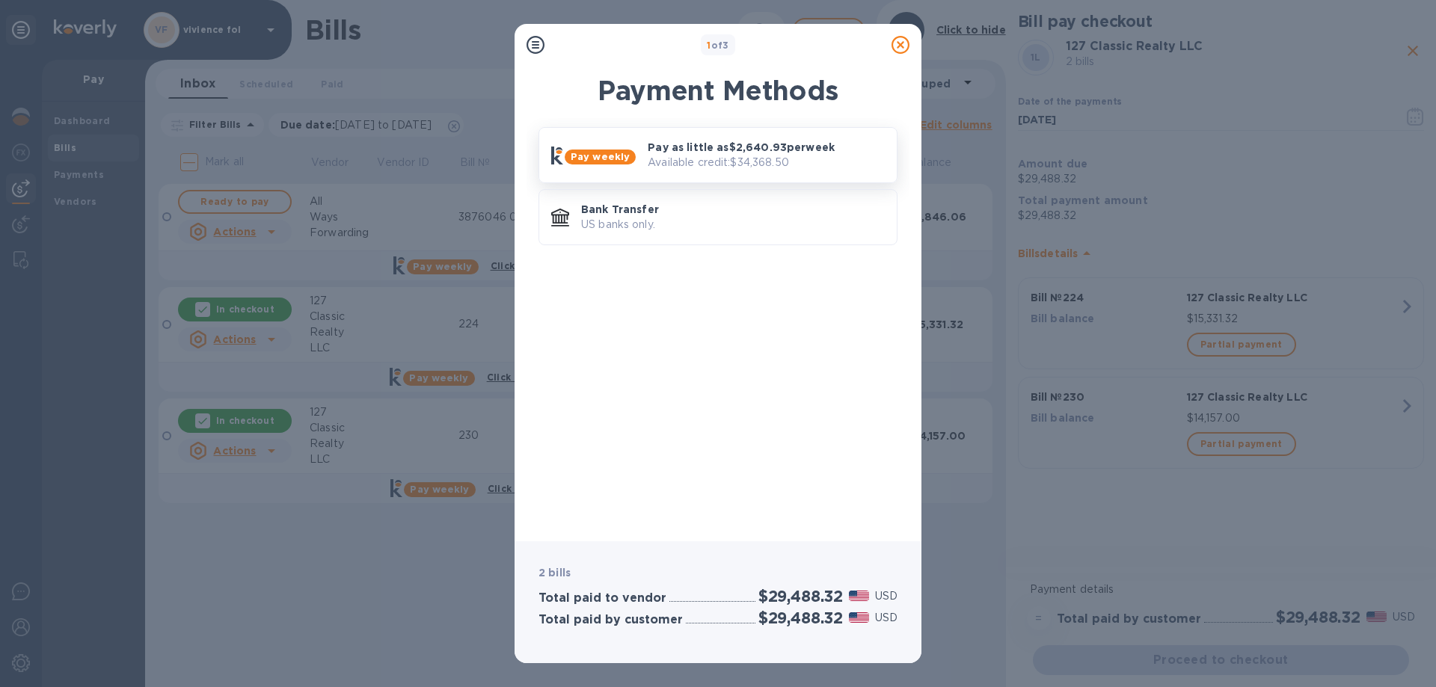
click at [740, 166] on p "Available credit: $34,368.50" at bounding box center [766, 163] width 237 height 16
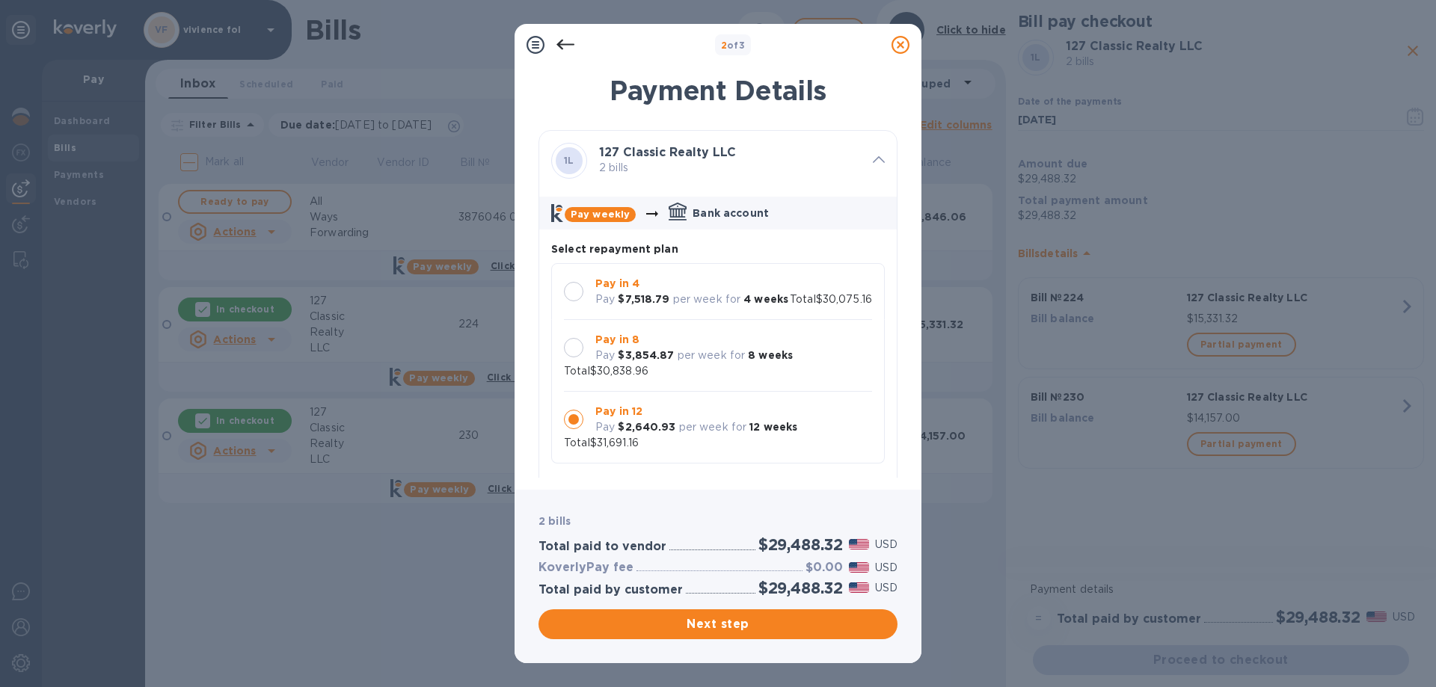
scroll to position [14, 0]
click at [710, 619] on span "Next step" at bounding box center [717, 625] width 335 height 18
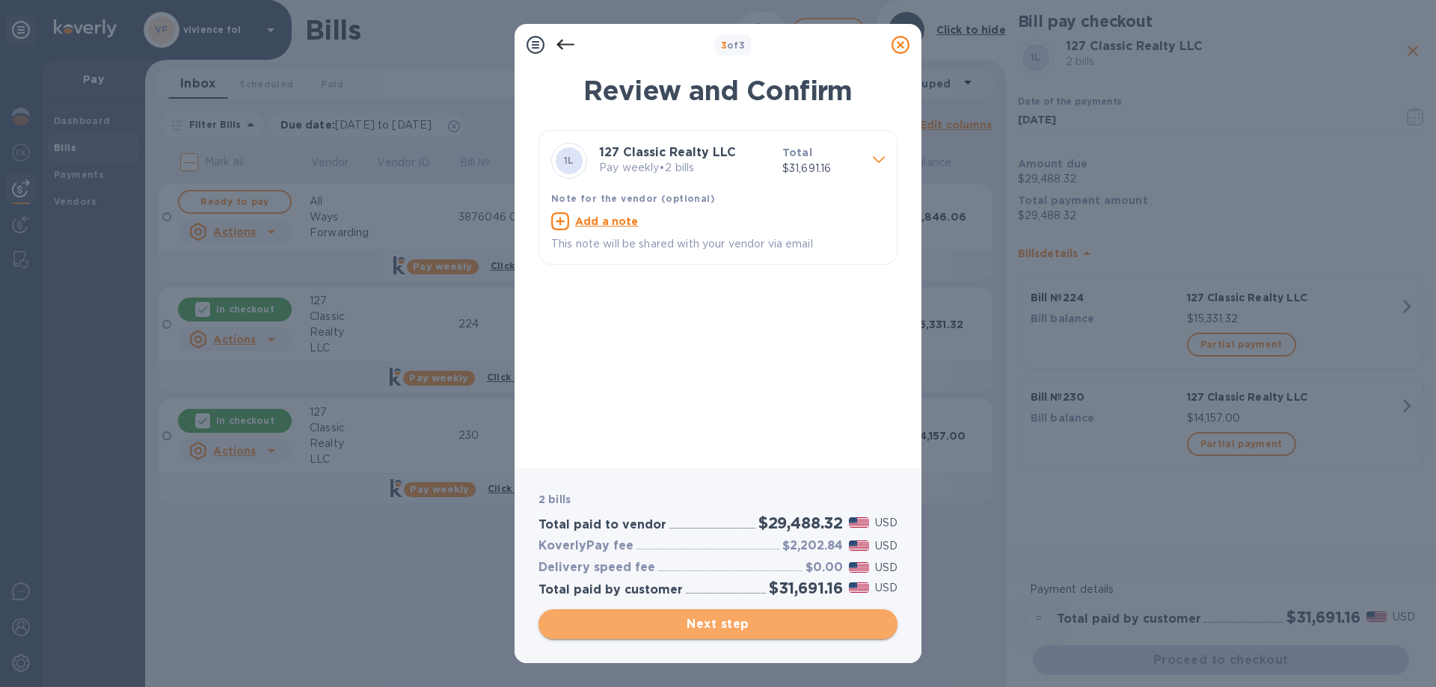
click at [722, 626] on span "Next step" at bounding box center [717, 625] width 335 height 18
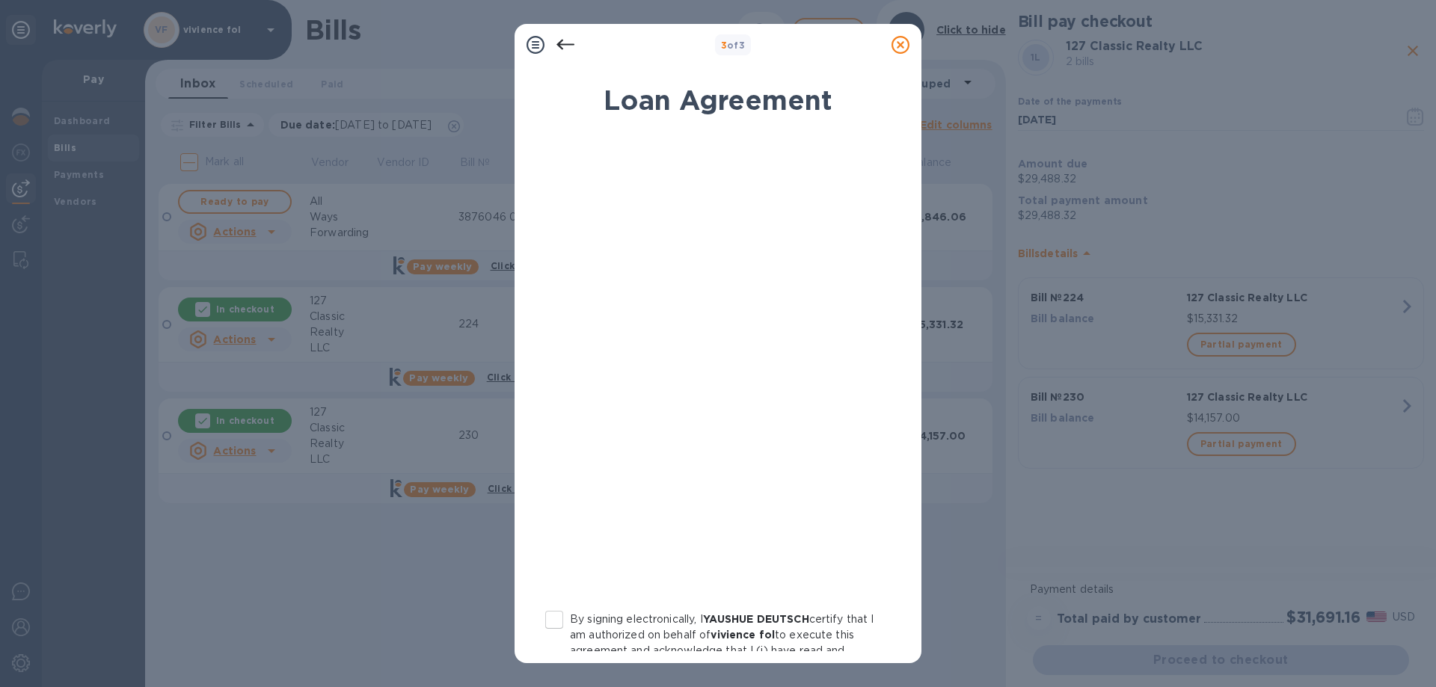
scroll to position [149, 0]
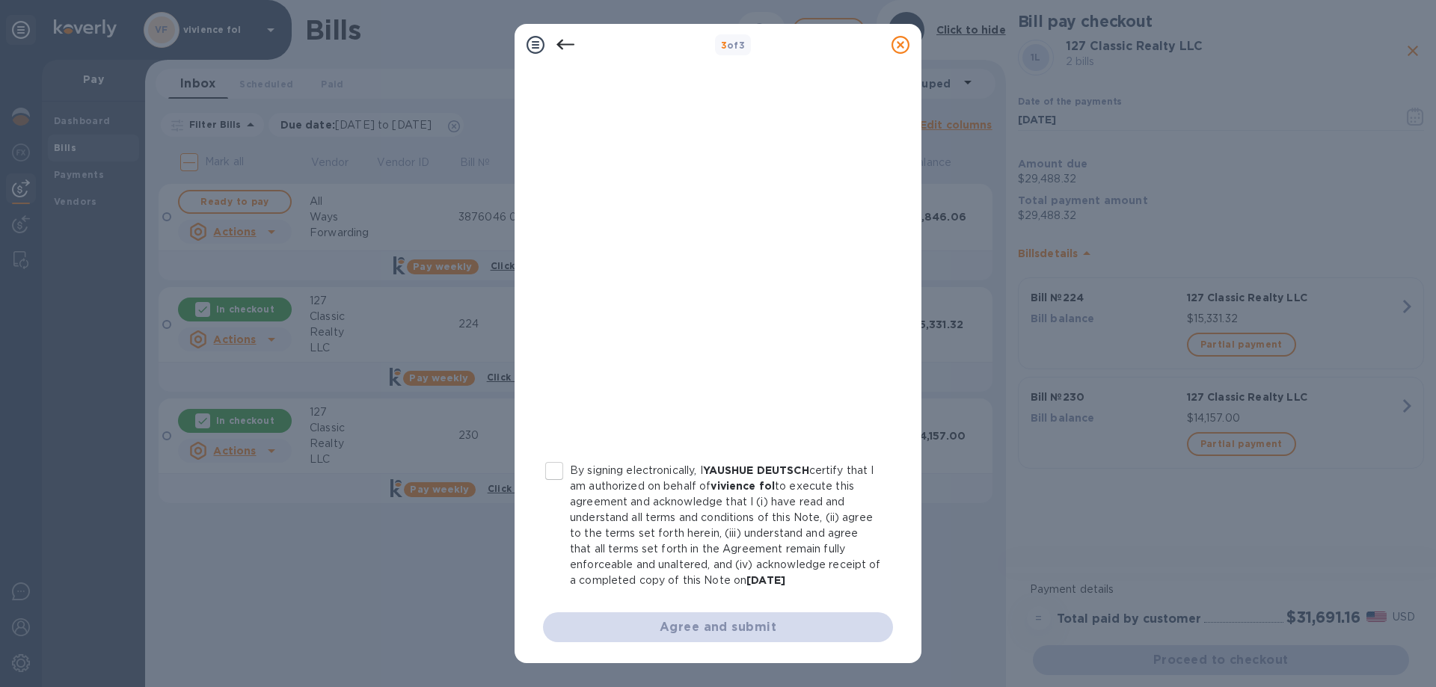
click at [556, 471] on input "By signing electronically, I YAUSHUE DEUTSCH certify that I am authorized on be…" at bounding box center [554, 471] width 31 height 31
checkbox input "true"
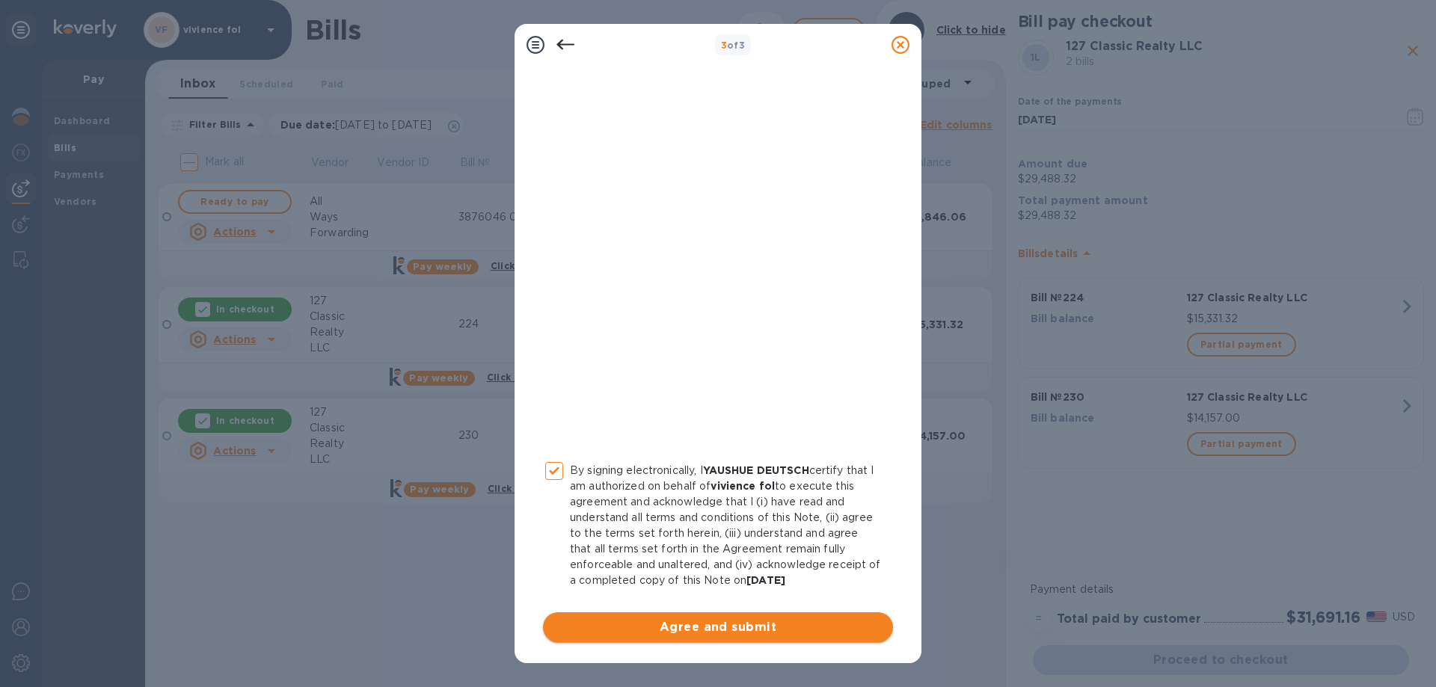
click at [763, 630] on span "Agree and submit" at bounding box center [718, 628] width 326 height 18
